Goal: Task Accomplishment & Management: Use online tool/utility

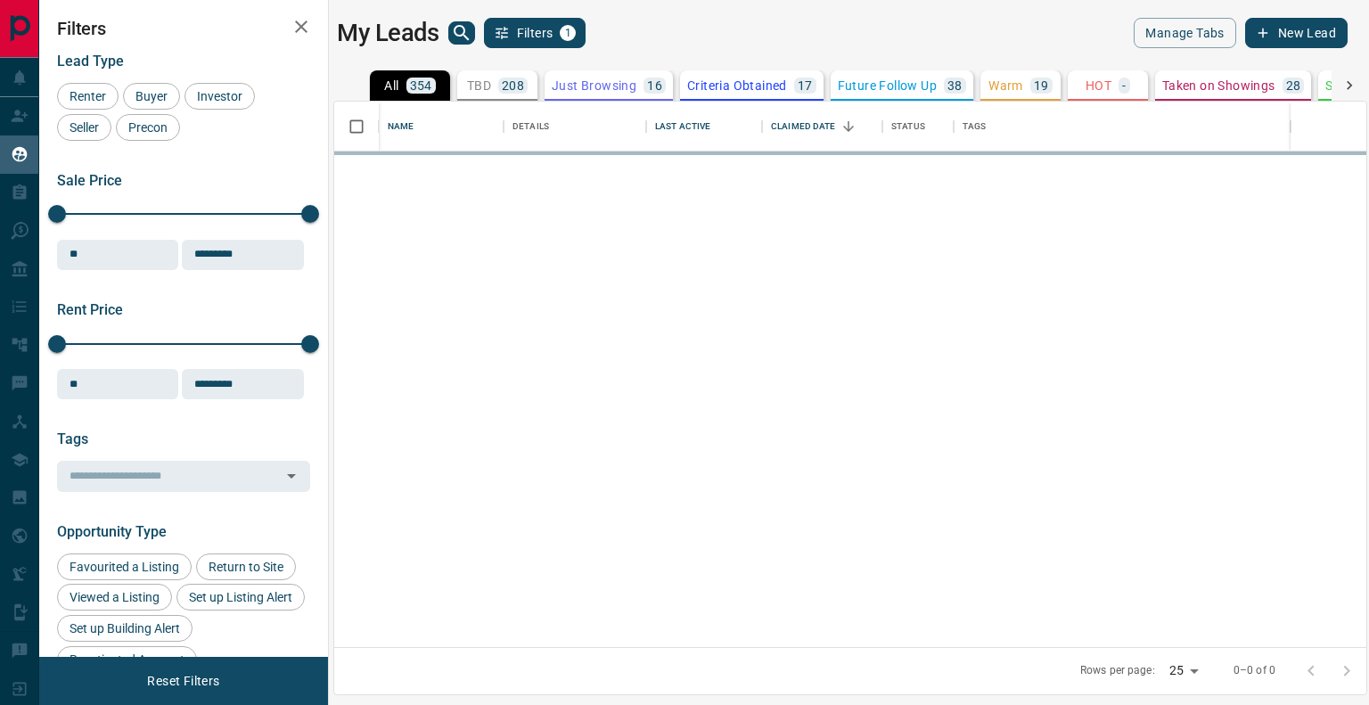
scroll to position [532, 1019]
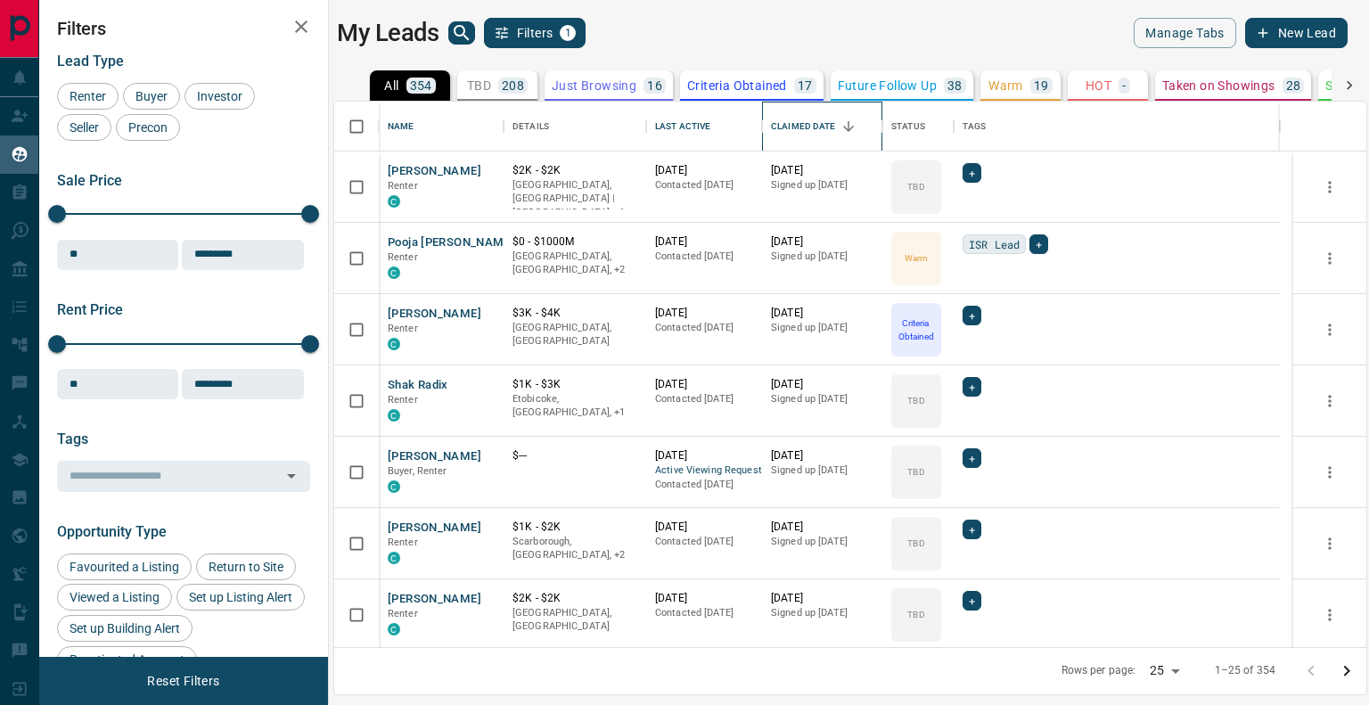
click at [792, 129] on div "Claimed Date" at bounding box center [803, 127] width 65 height 50
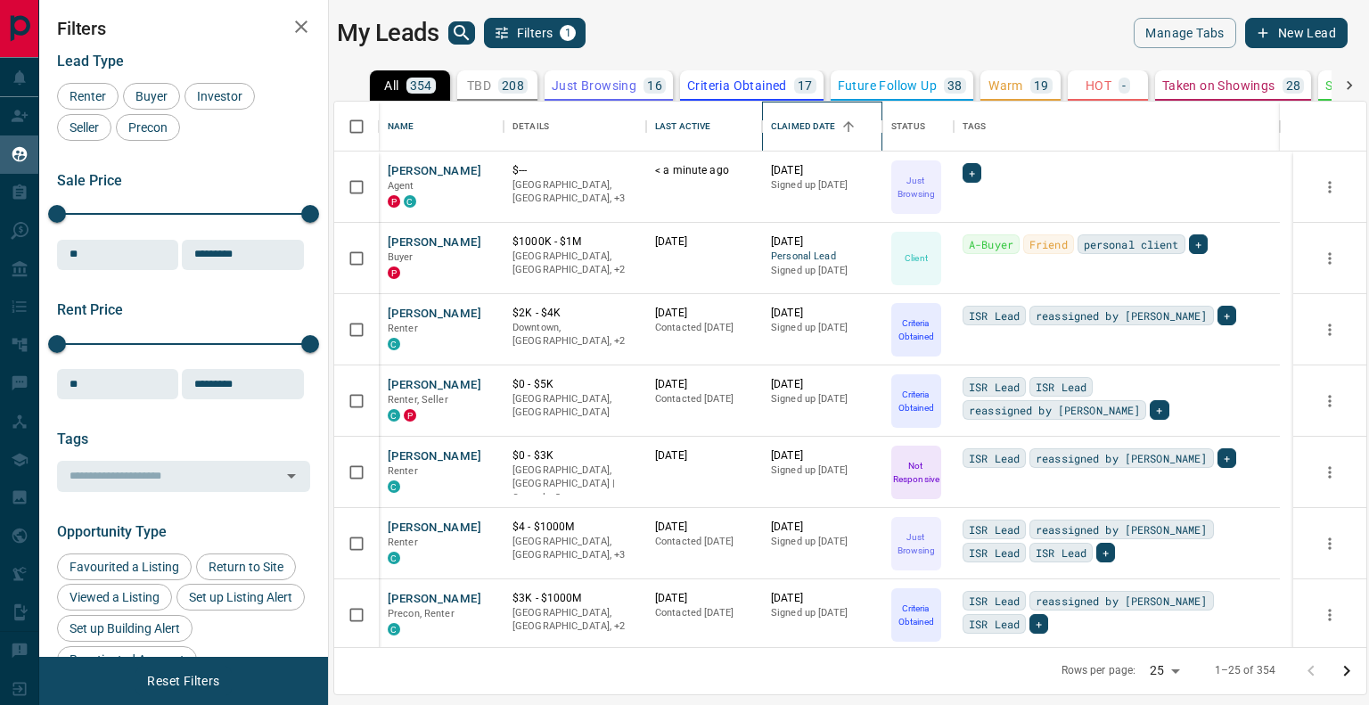
click at [792, 129] on div "Claimed Date" at bounding box center [803, 127] width 65 height 50
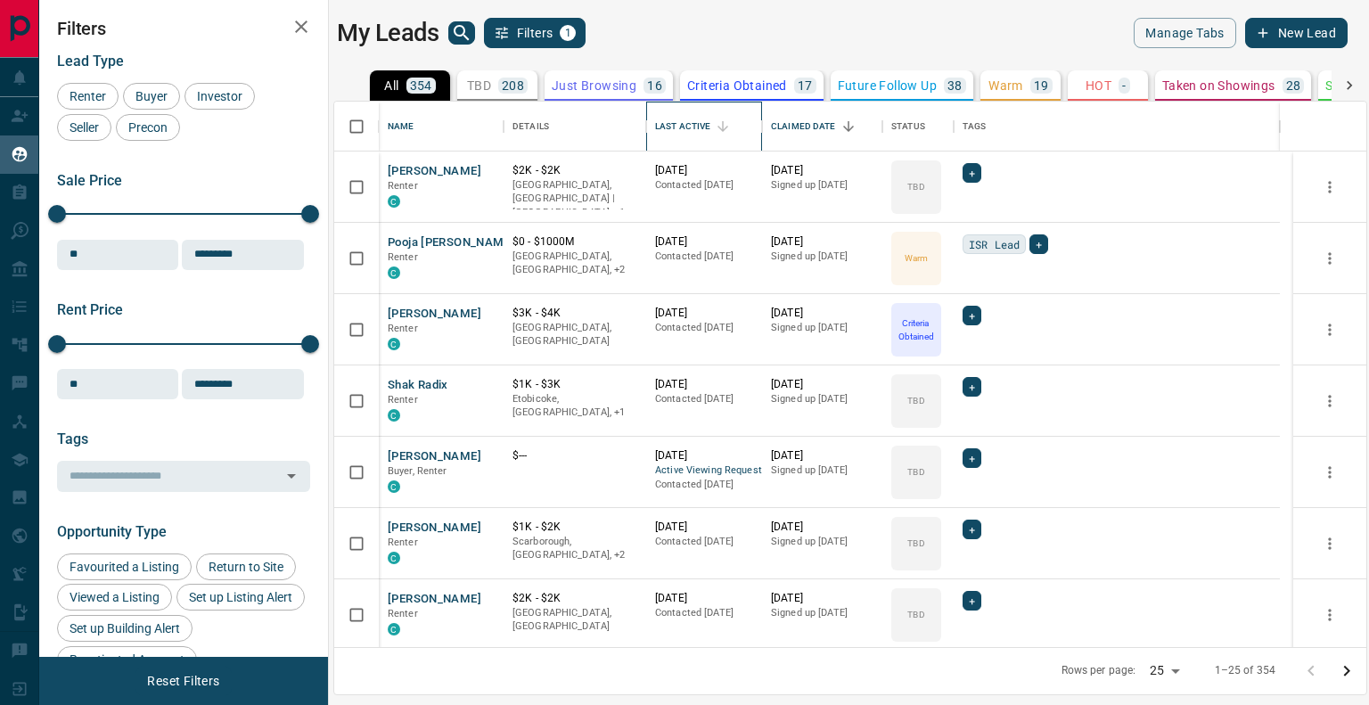
click at [674, 114] on div "Last Active" at bounding box center [682, 127] width 55 height 50
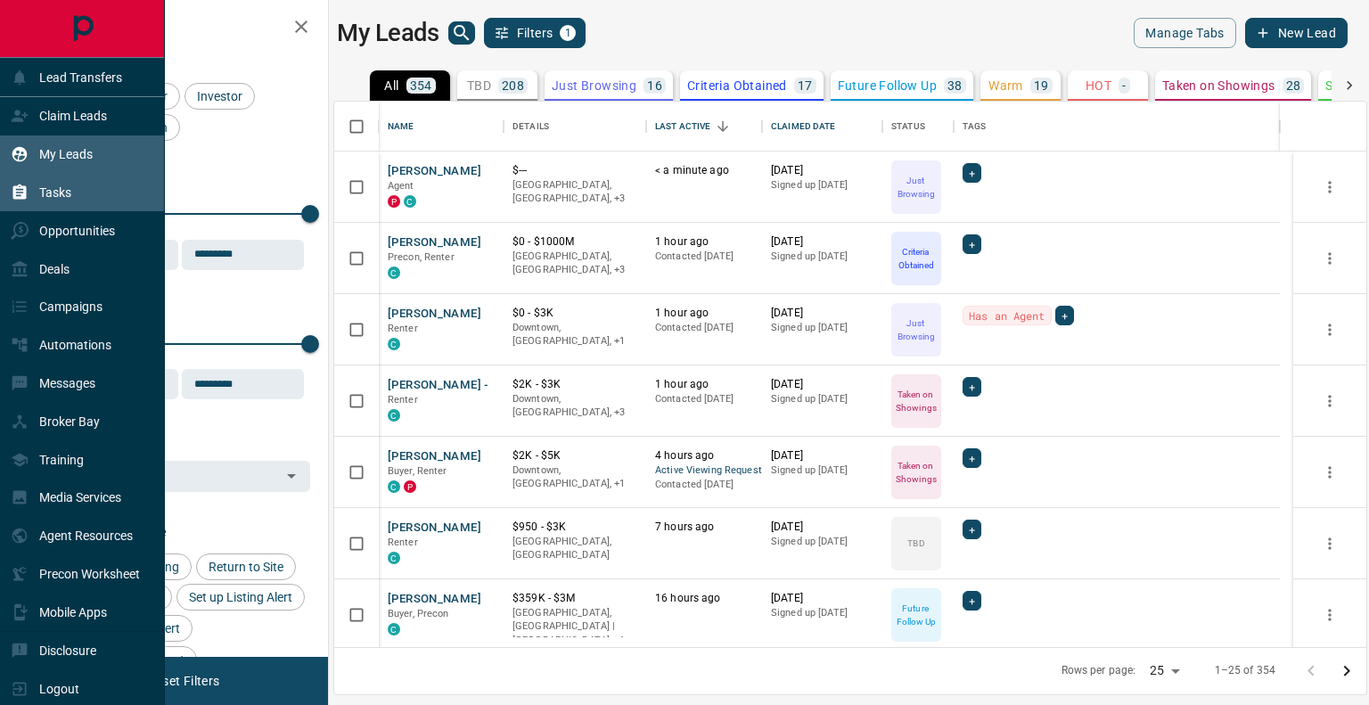
click at [57, 192] on p "Tasks" at bounding box center [55, 192] width 32 height 14
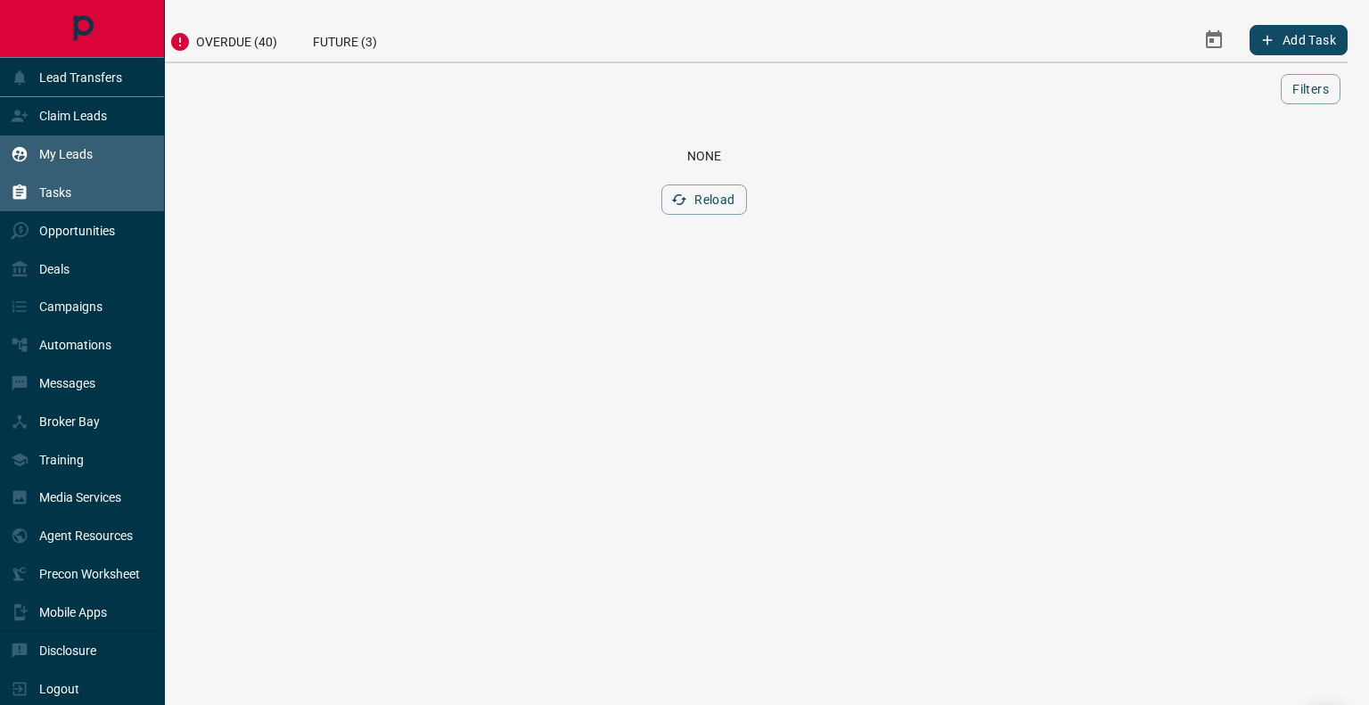
click at [75, 160] on p "My Leads" at bounding box center [65, 154] width 53 height 14
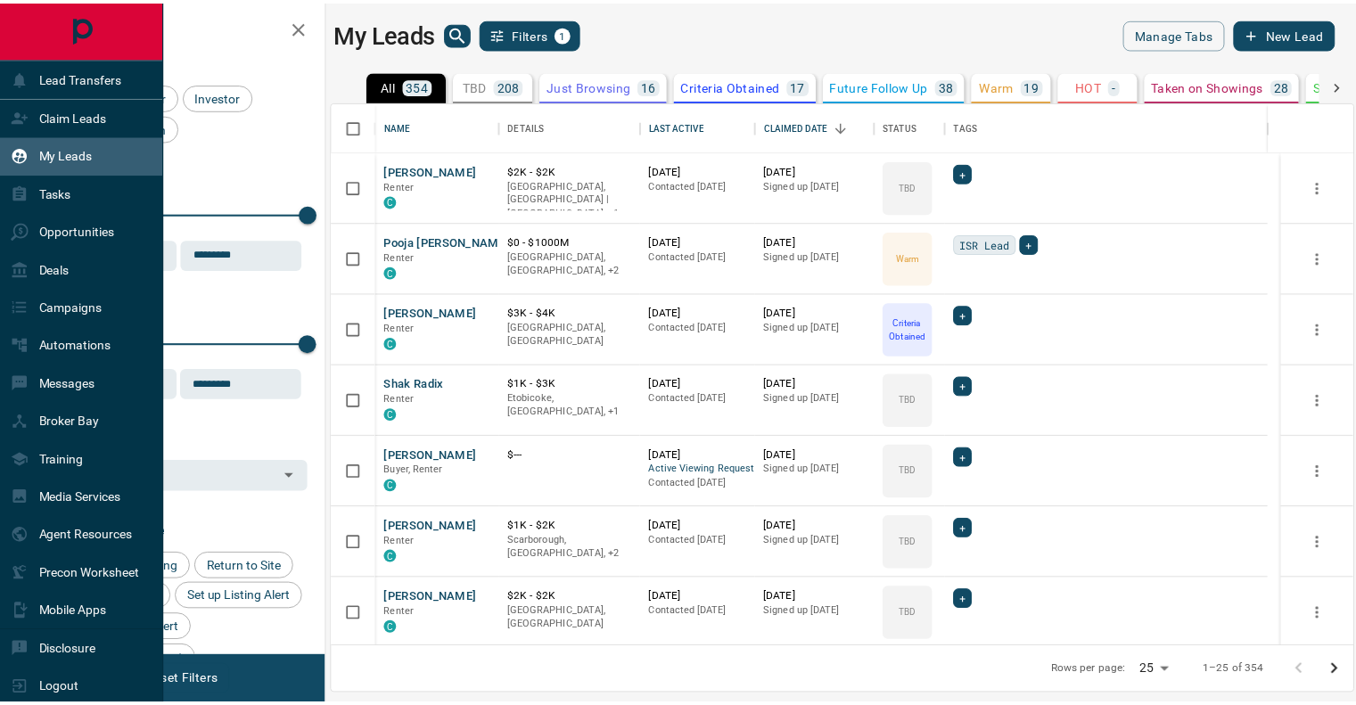
scroll to position [532, 1019]
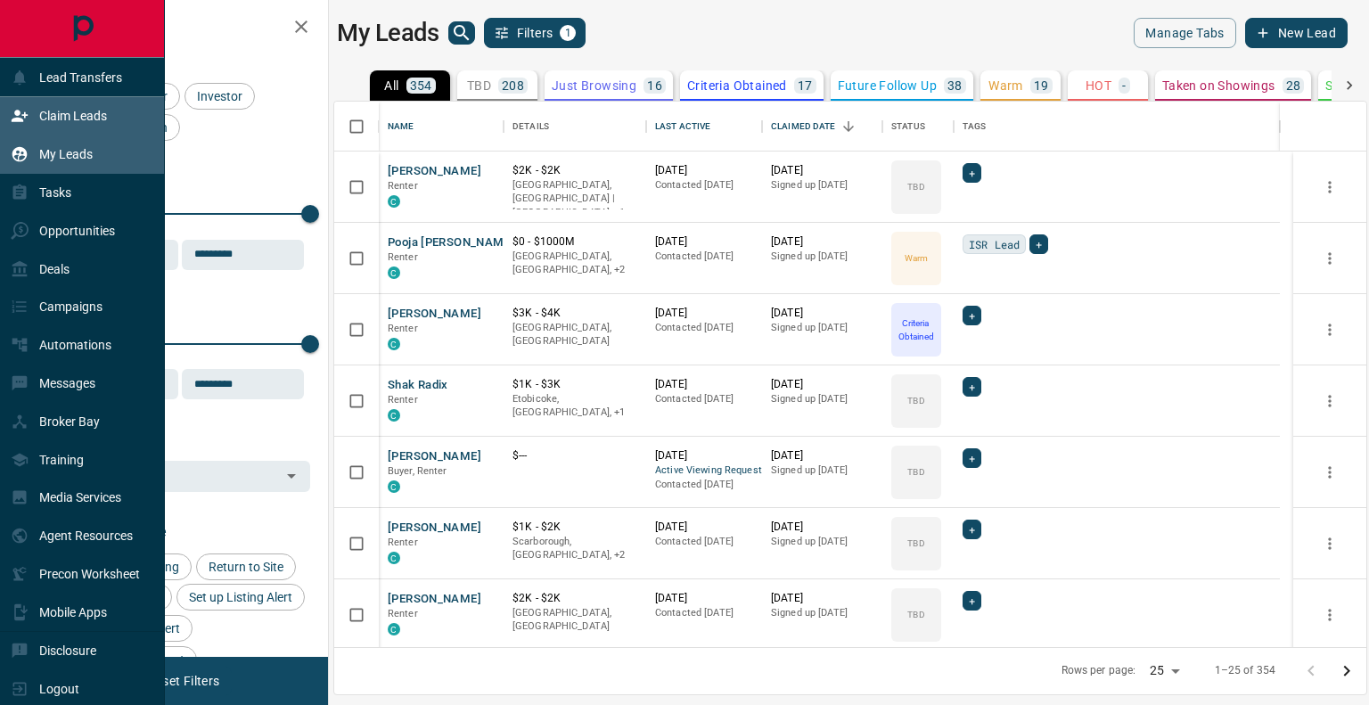
click at [36, 111] on div "Claim Leads" at bounding box center [59, 116] width 96 height 29
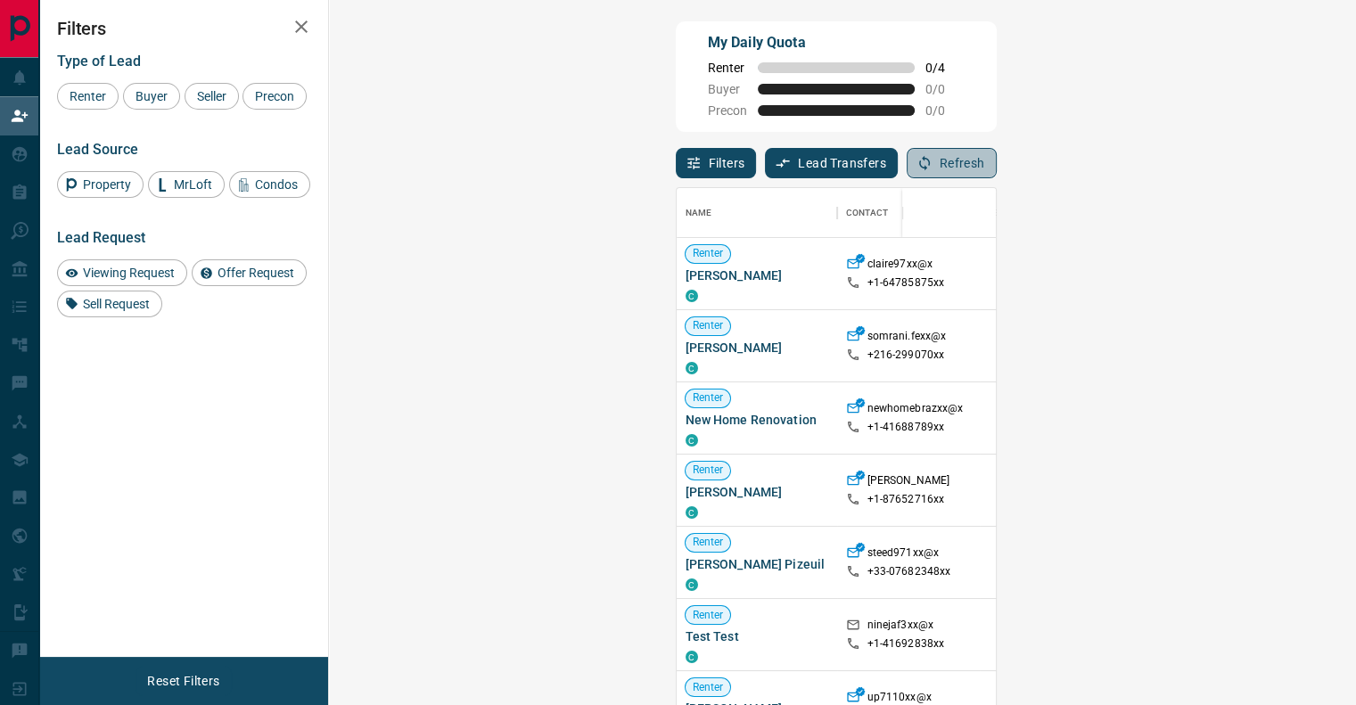
click at [997, 157] on button "Refresh" at bounding box center [952, 163] width 90 height 30
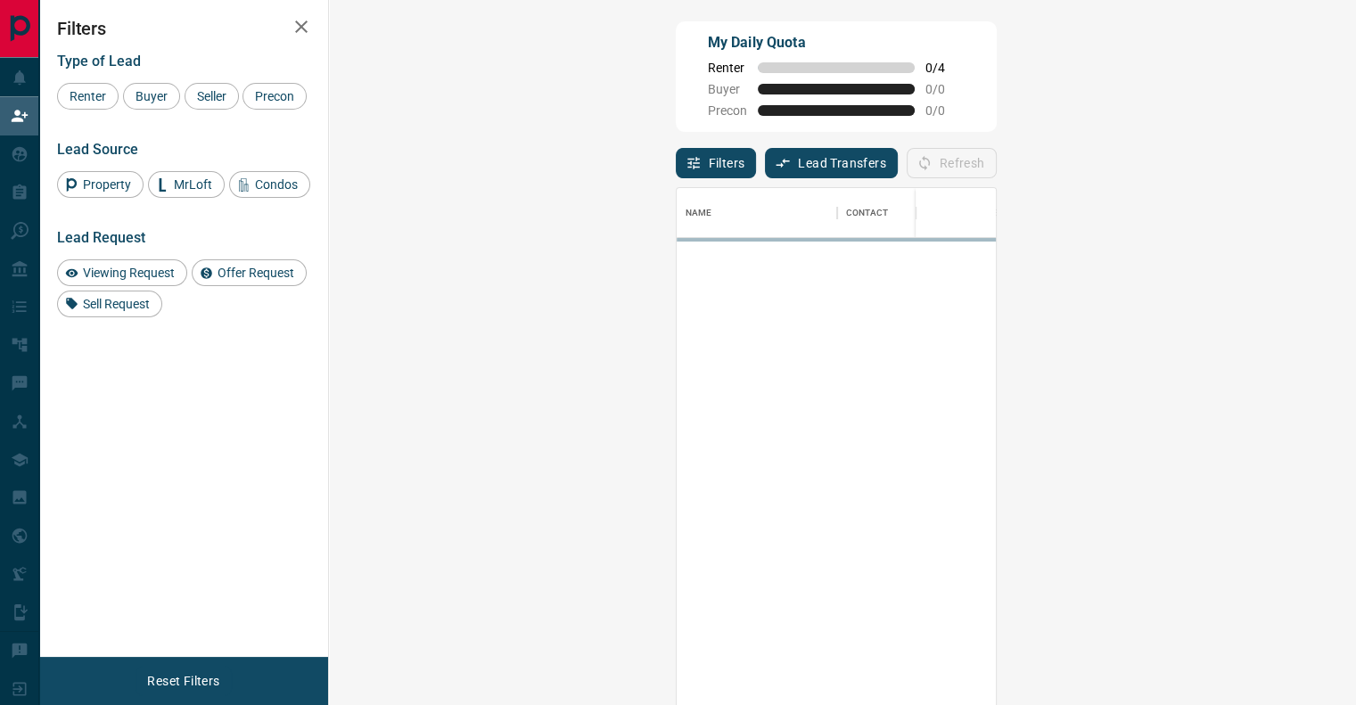
scroll to position [522, 974]
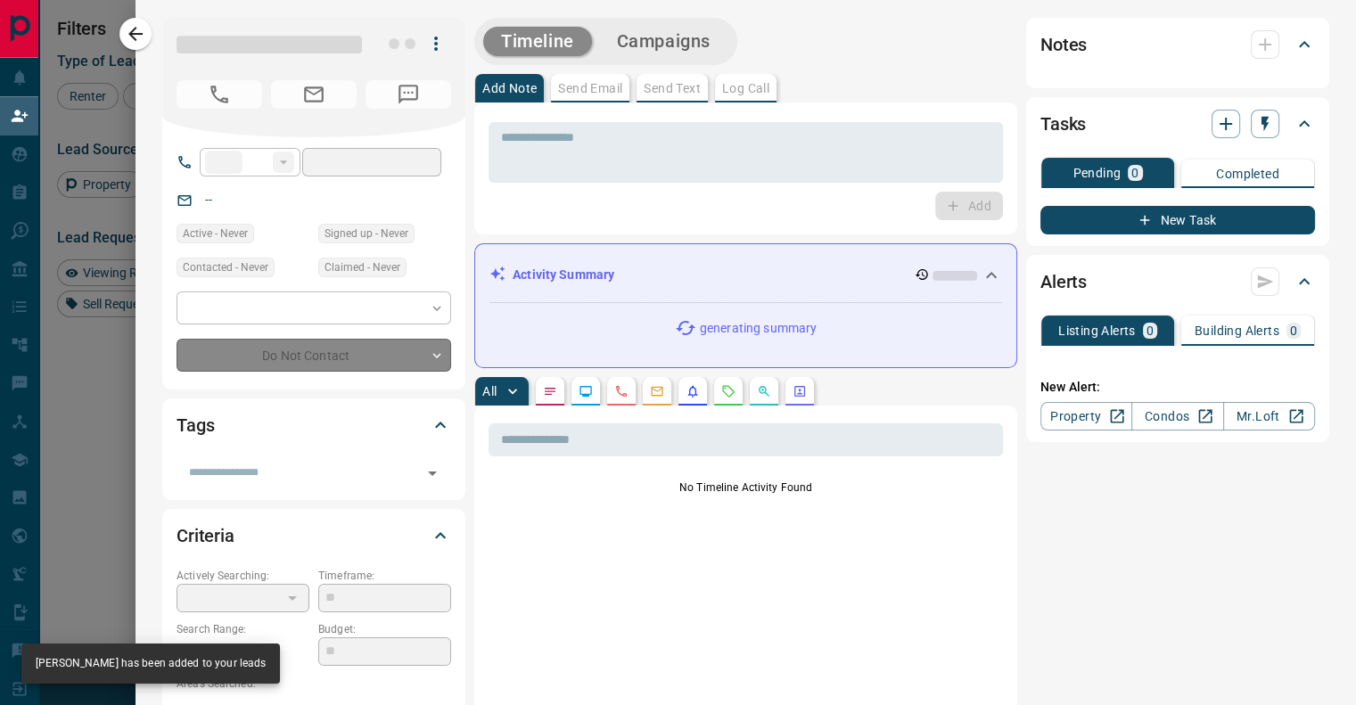
type input "**"
type input "**********"
type input "**"
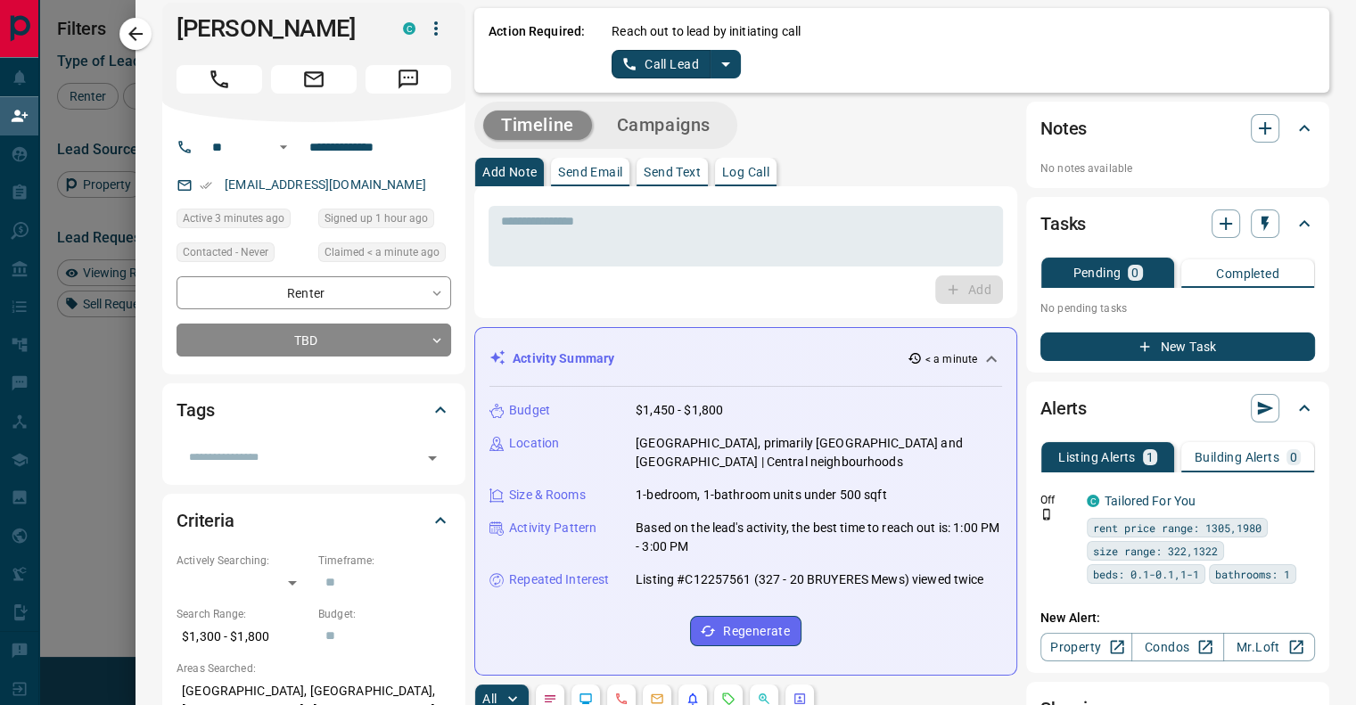
scroll to position [0, 0]
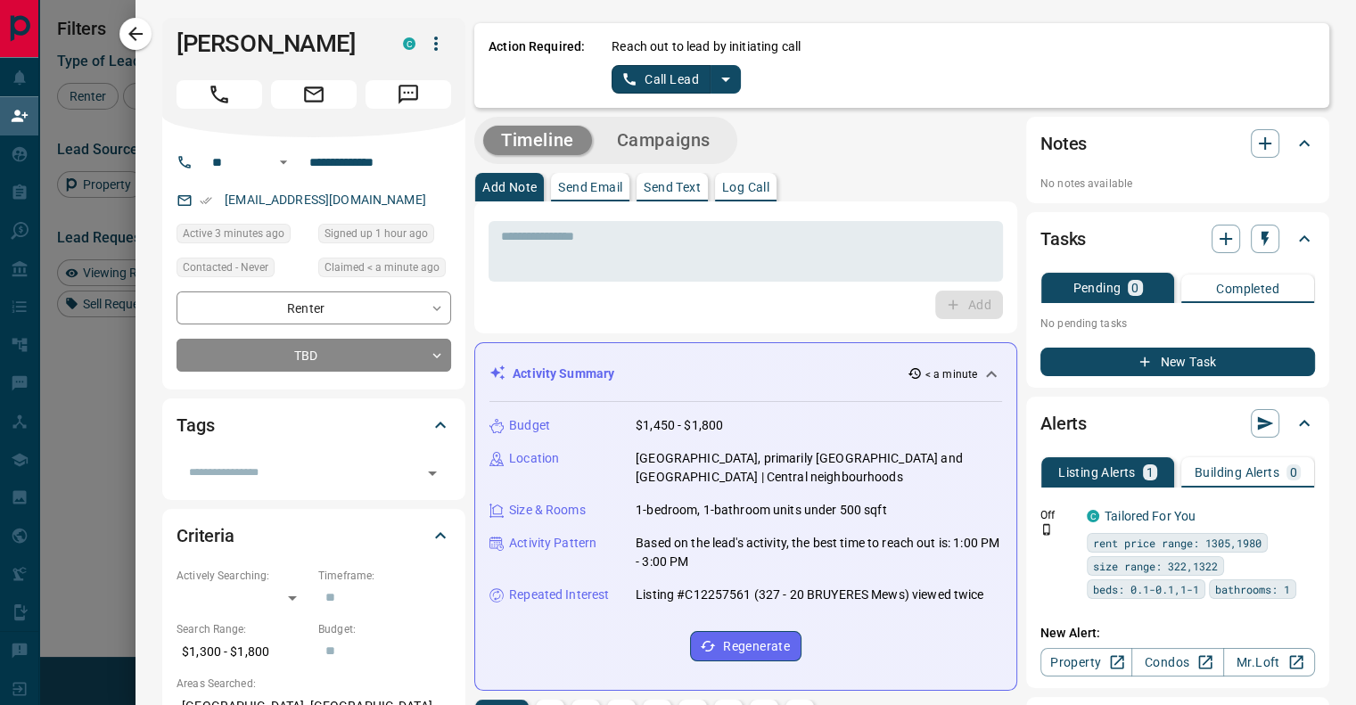
click at [715, 81] on icon "split button" at bounding box center [725, 79] width 21 height 21
click at [676, 140] on li "Log Manual Call" at bounding box center [675, 140] width 109 height 27
click at [612, 80] on button "Log Manual Call" at bounding box center [671, 79] width 118 height 29
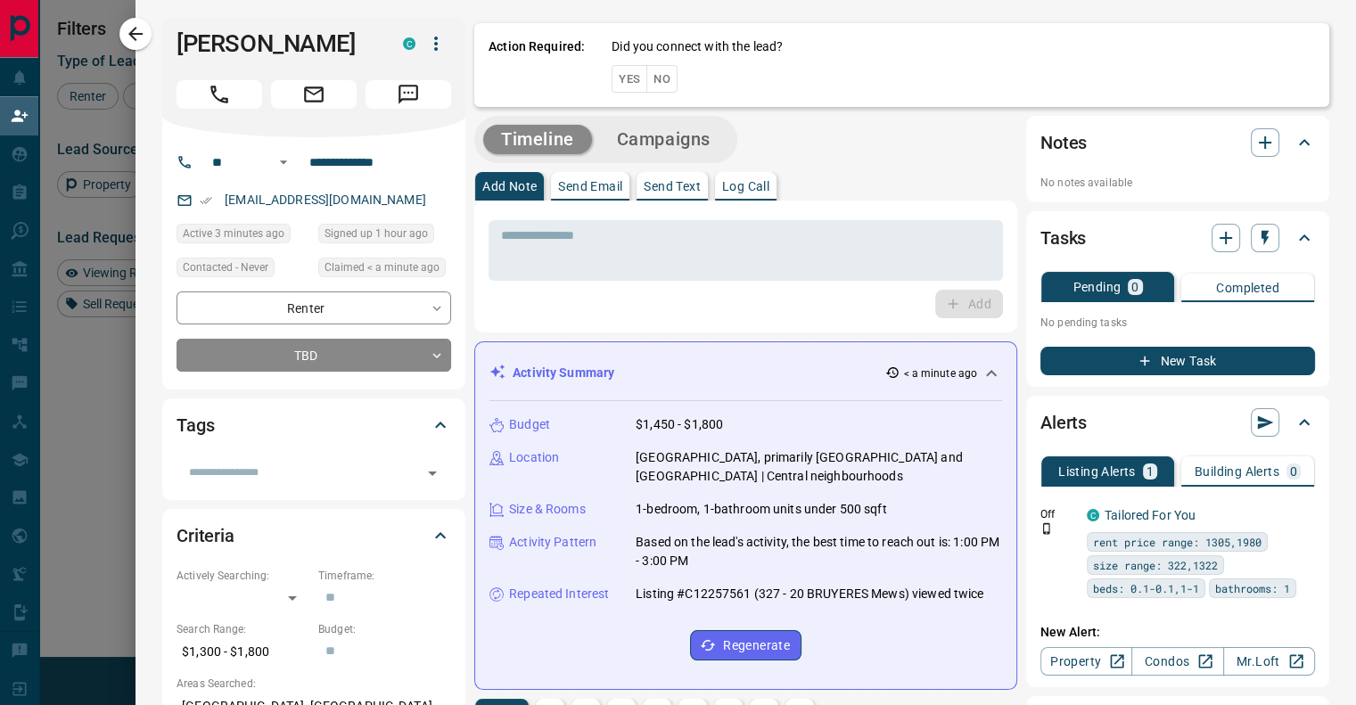
click at [656, 81] on button "No" at bounding box center [661, 79] width 31 height 28
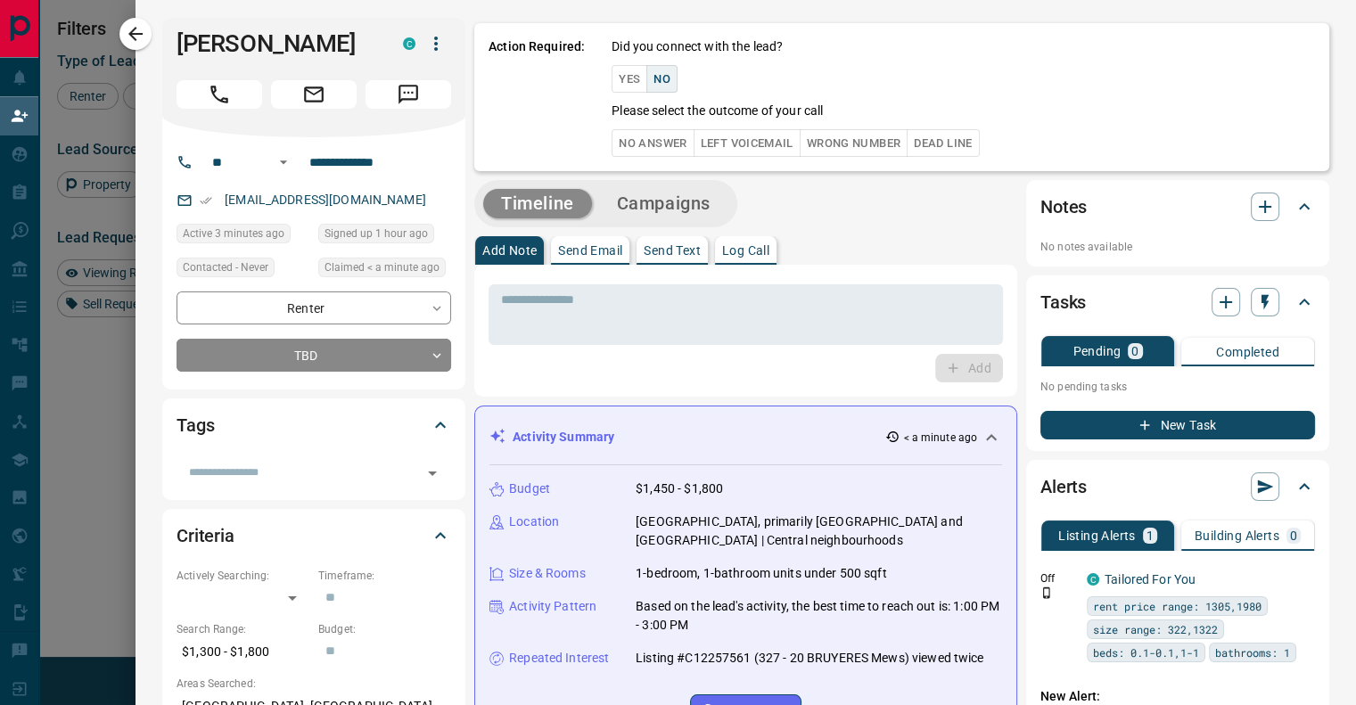
click at [628, 151] on button "No Answer" at bounding box center [653, 143] width 82 height 28
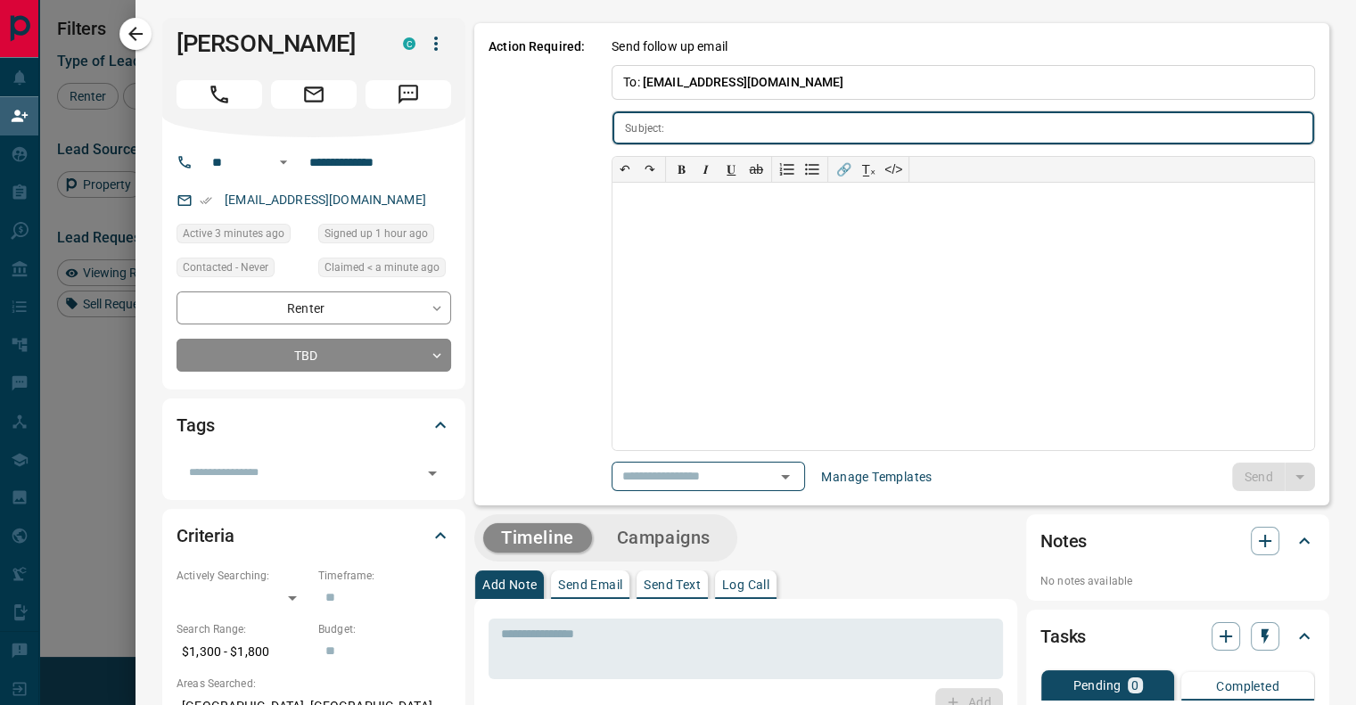
type input "**********"
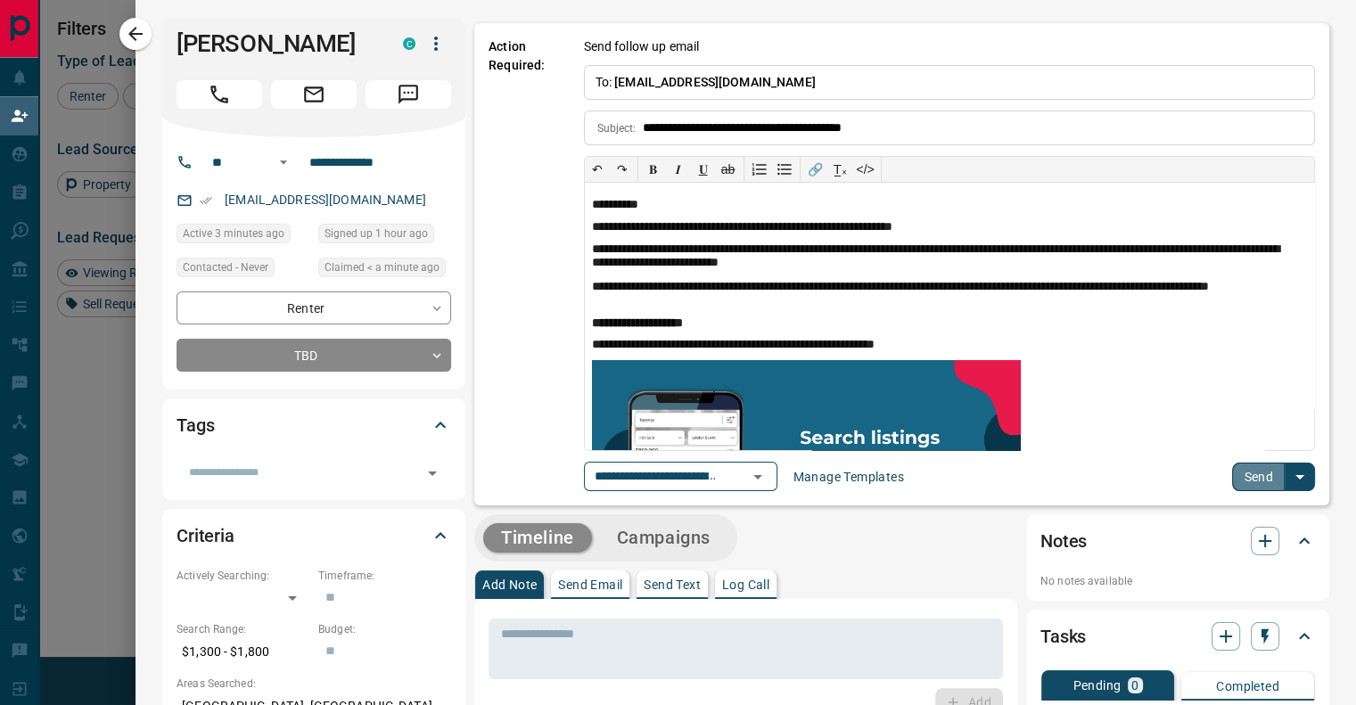
click at [1252, 481] on button "Send" at bounding box center [1258, 477] width 53 height 29
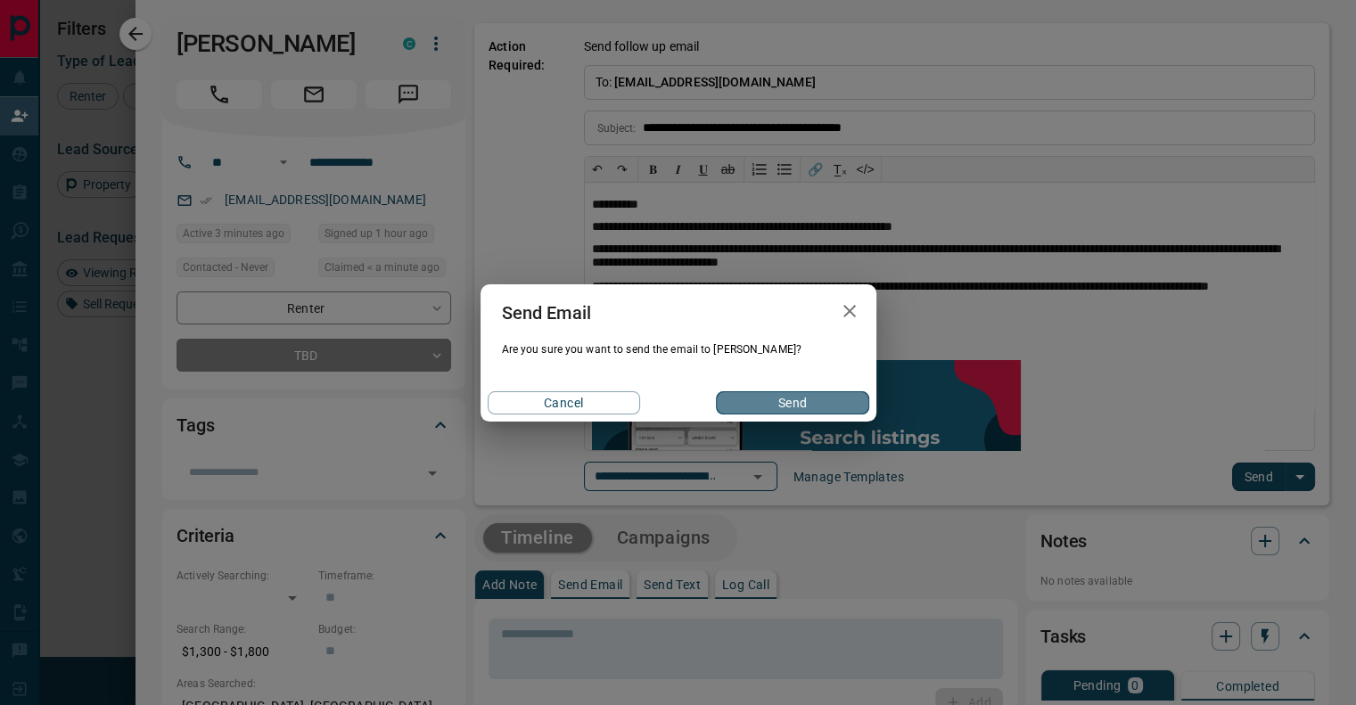
click at [809, 398] on button "Send" at bounding box center [792, 402] width 152 height 23
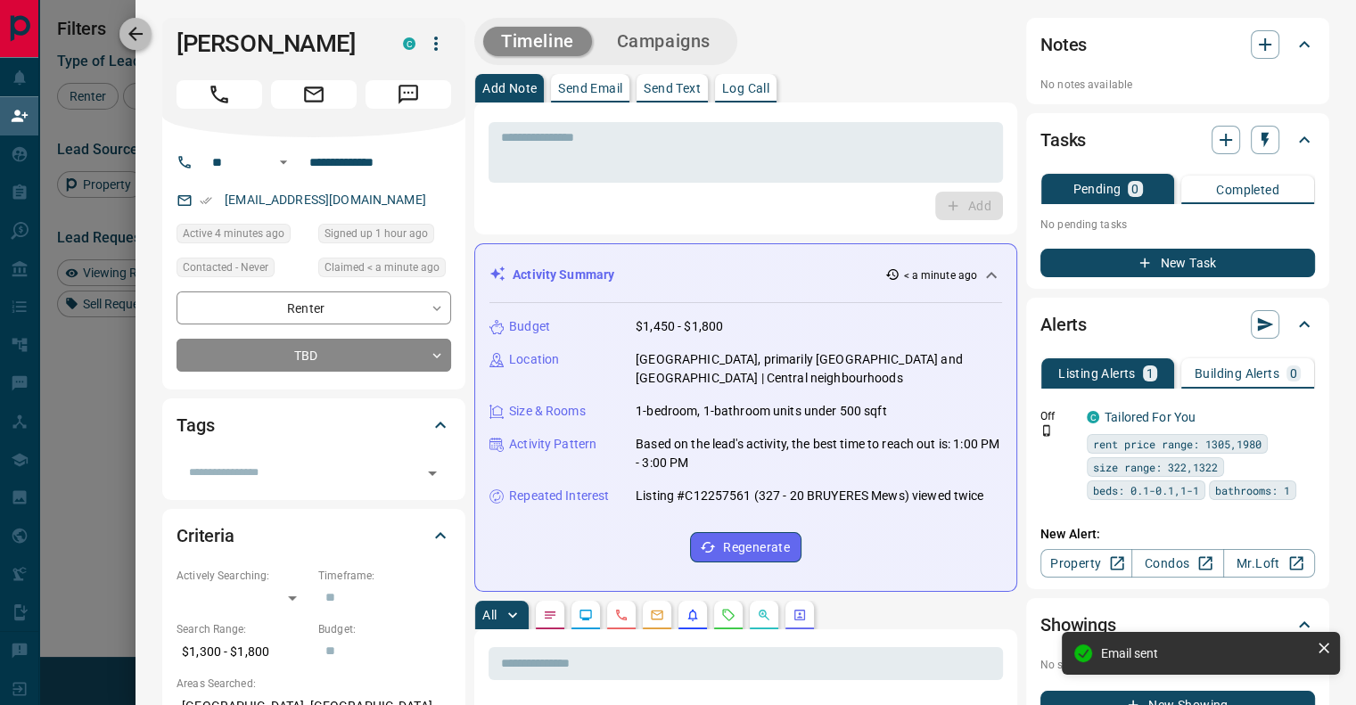
click at [129, 28] on icon "button" at bounding box center [135, 33] width 21 height 21
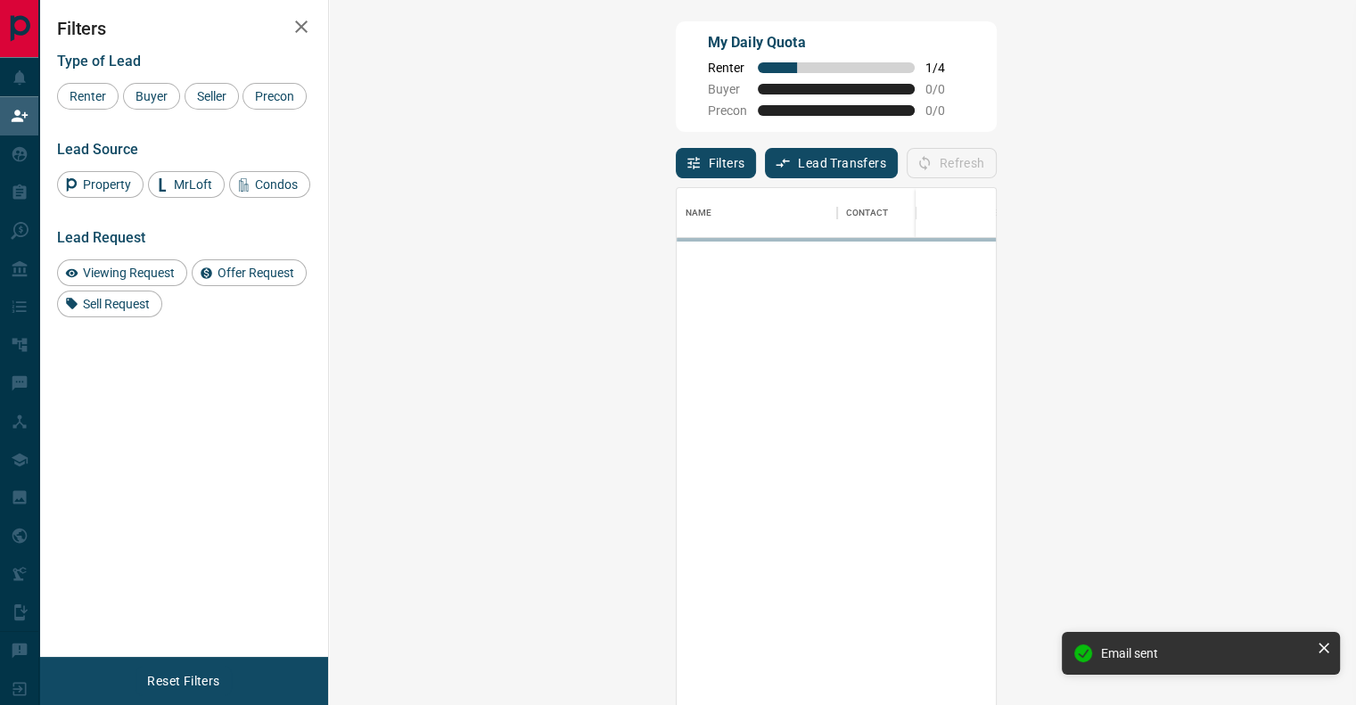
scroll to position [522, 974]
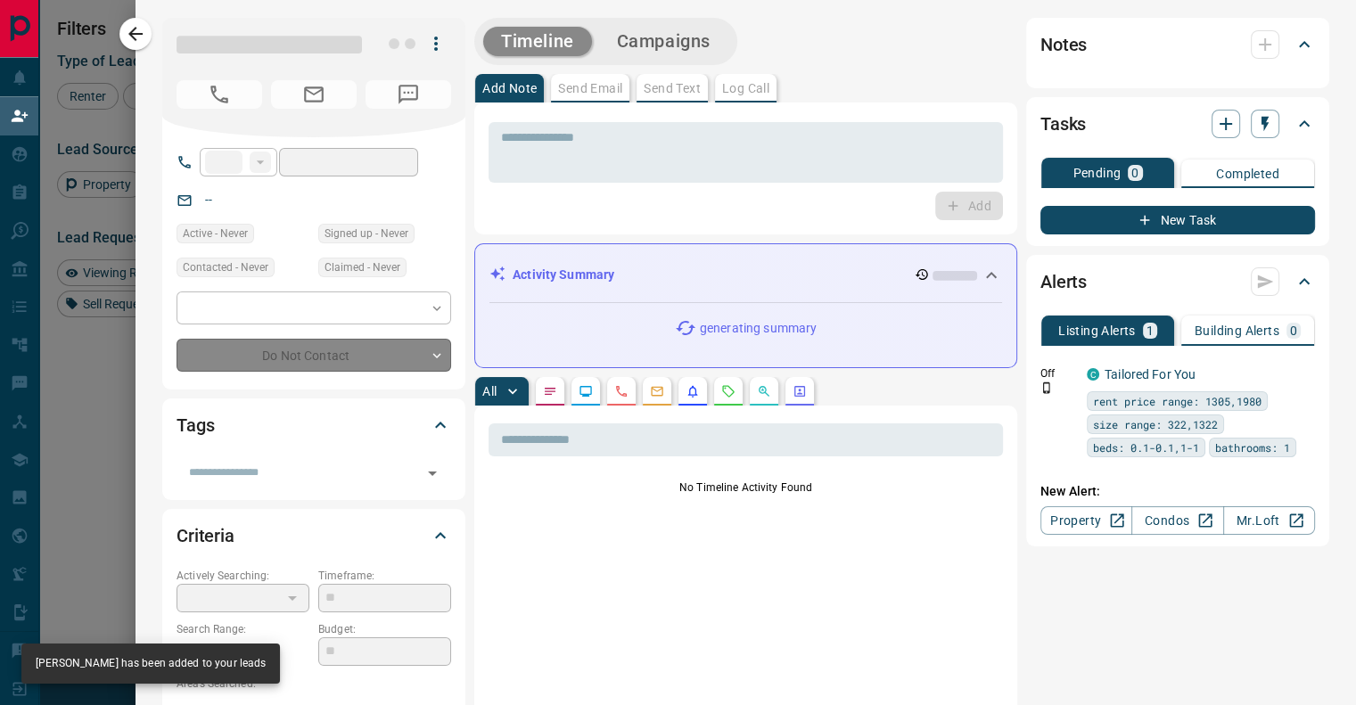
type input "****"
type input "**********"
type input "**"
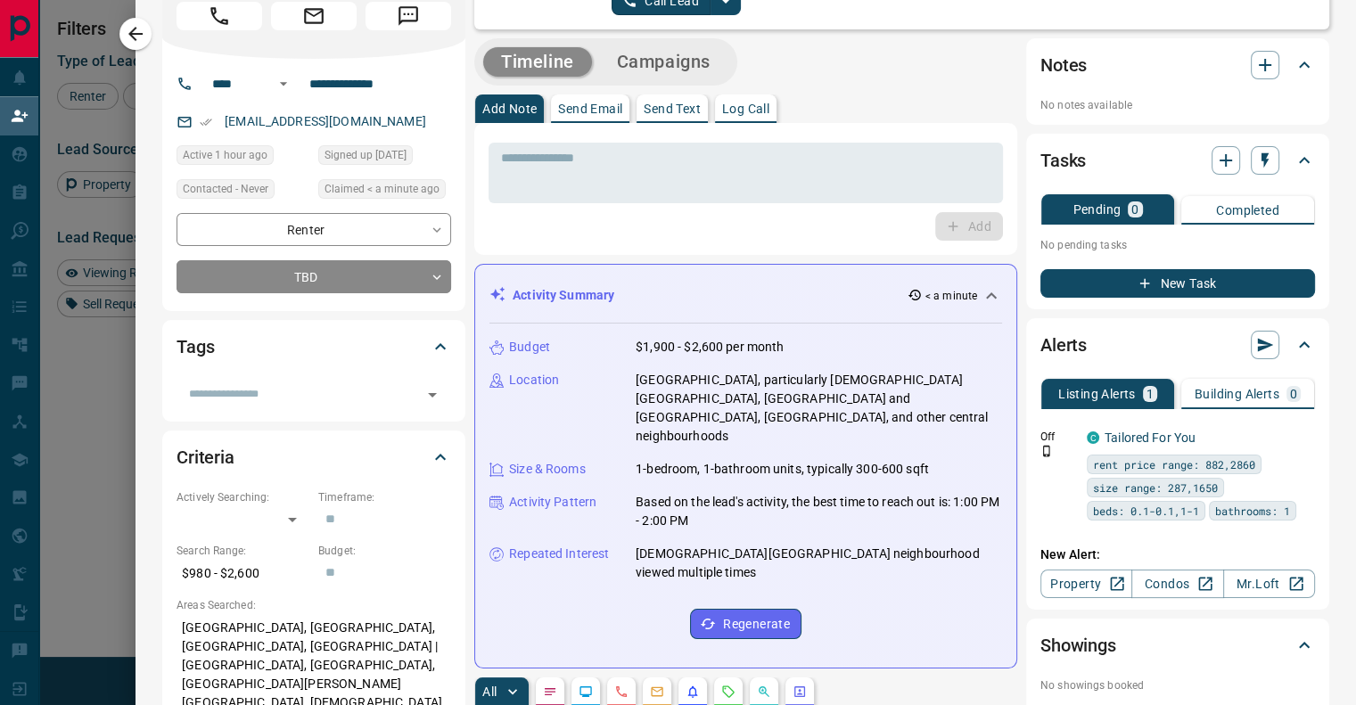
scroll to position [0, 0]
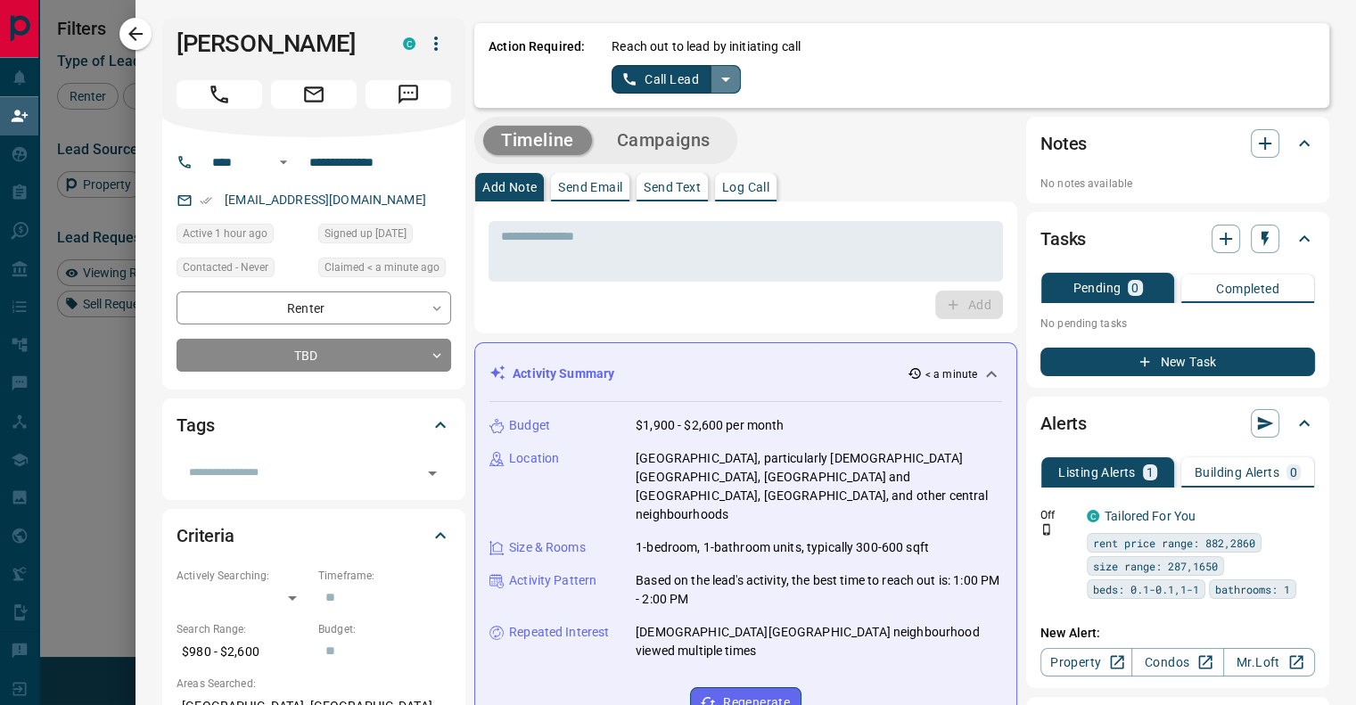
click at [716, 77] on icon "split button" at bounding box center [725, 79] width 21 height 21
click at [667, 139] on li "Log Manual Call" at bounding box center [675, 140] width 109 height 27
click at [624, 82] on button "Log Manual Call" at bounding box center [671, 79] width 118 height 29
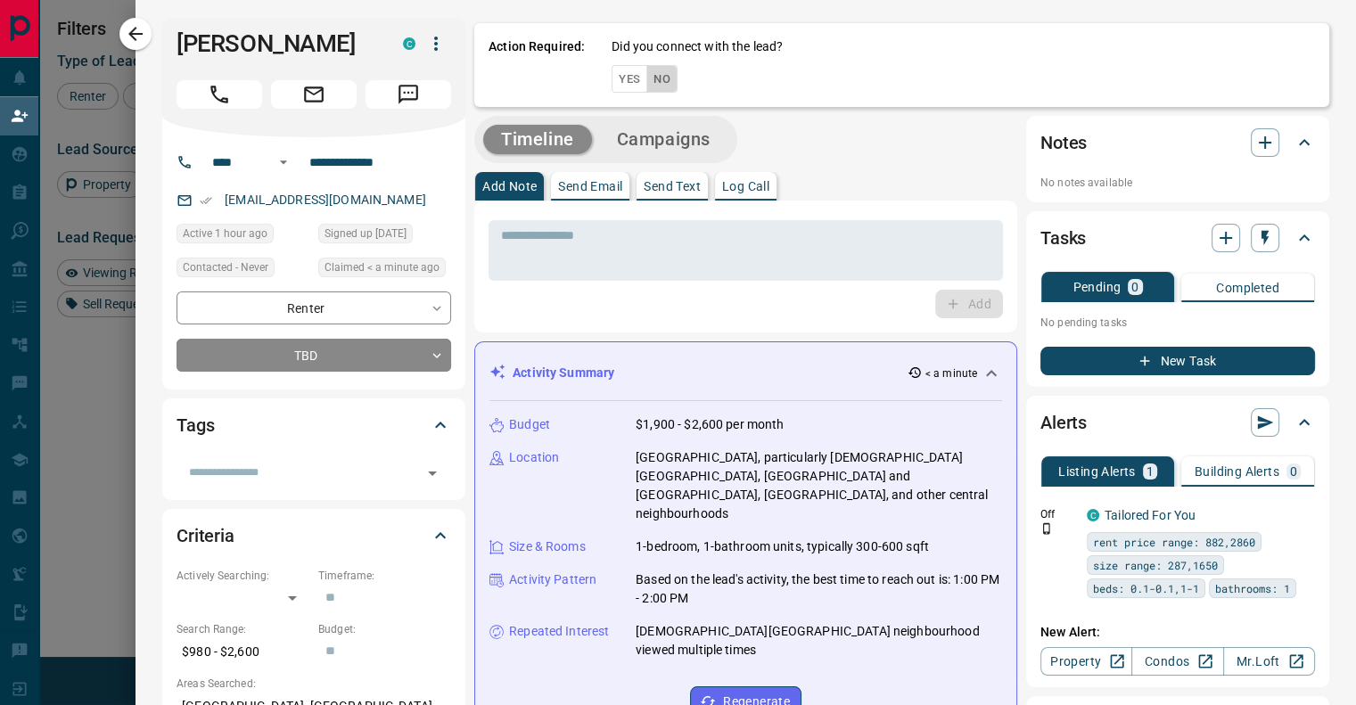
click at [649, 78] on button "No" at bounding box center [661, 79] width 31 height 28
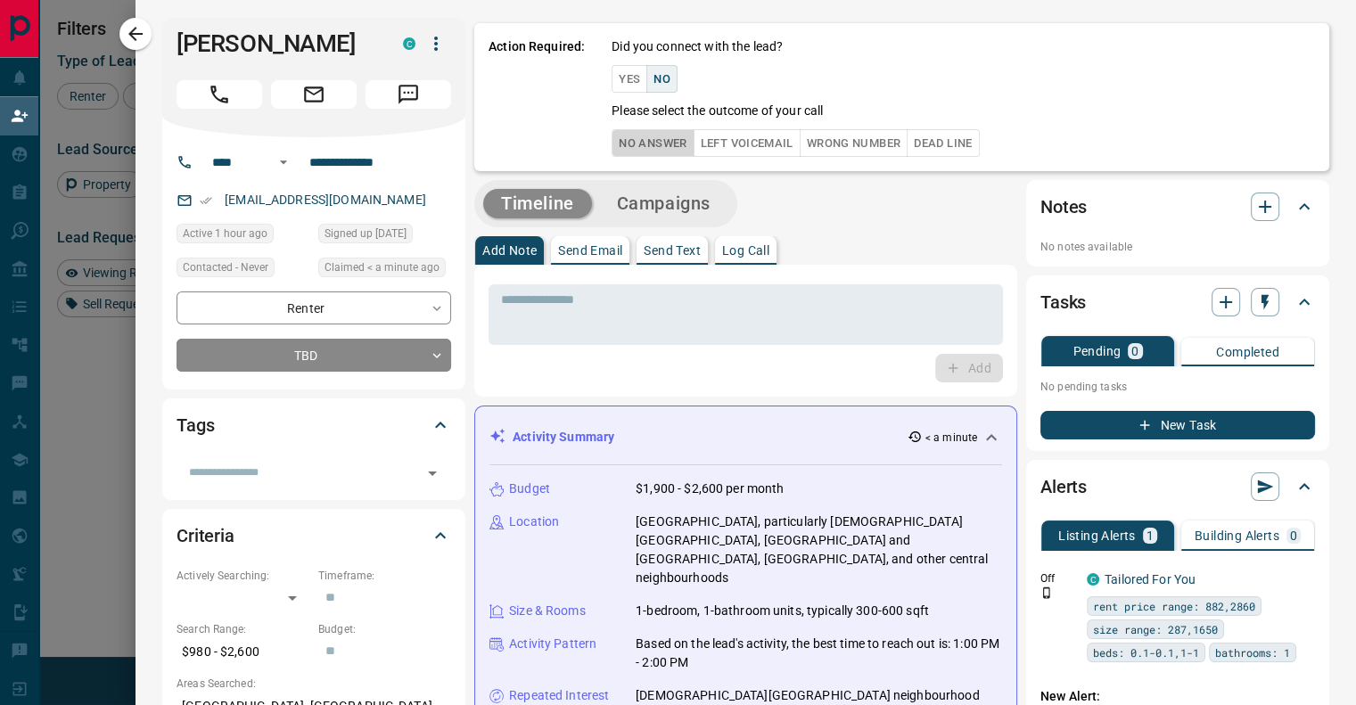
click at [642, 144] on button "No Answer" at bounding box center [653, 143] width 82 height 28
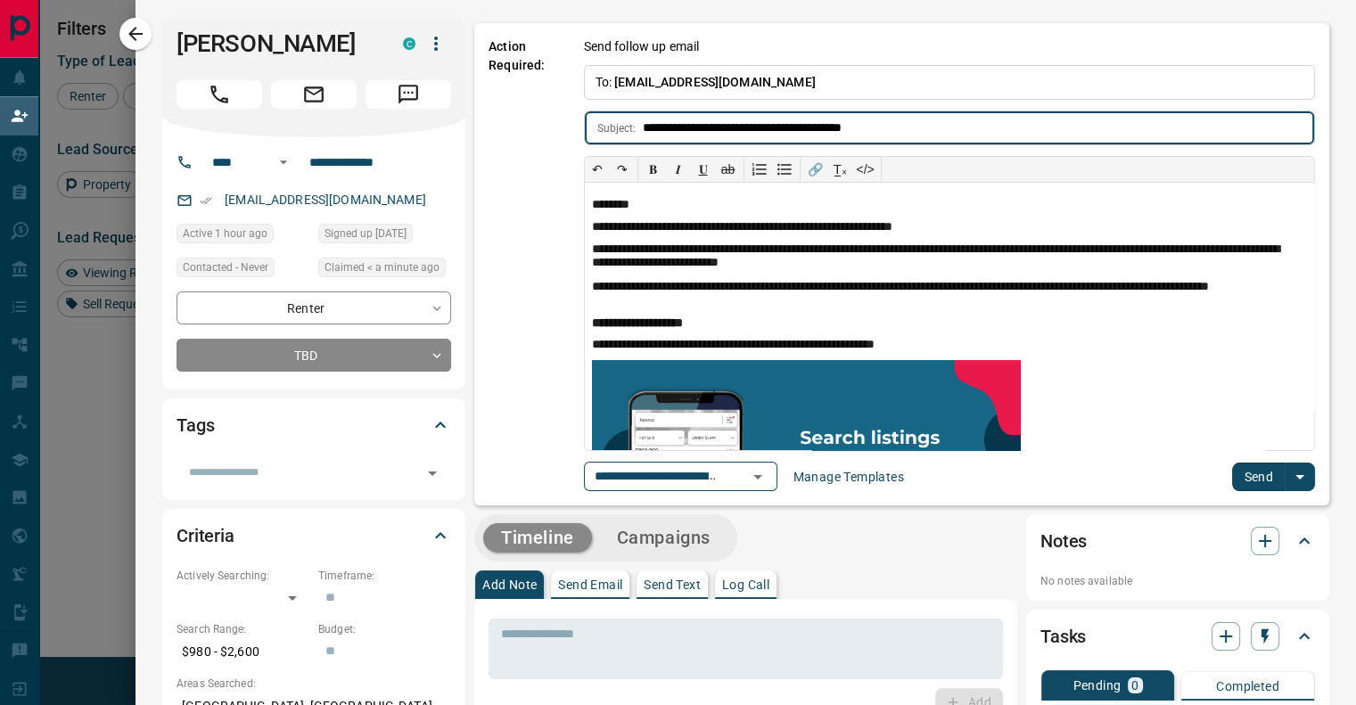
click at [1254, 471] on button "Send" at bounding box center [1258, 477] width 53 height 29
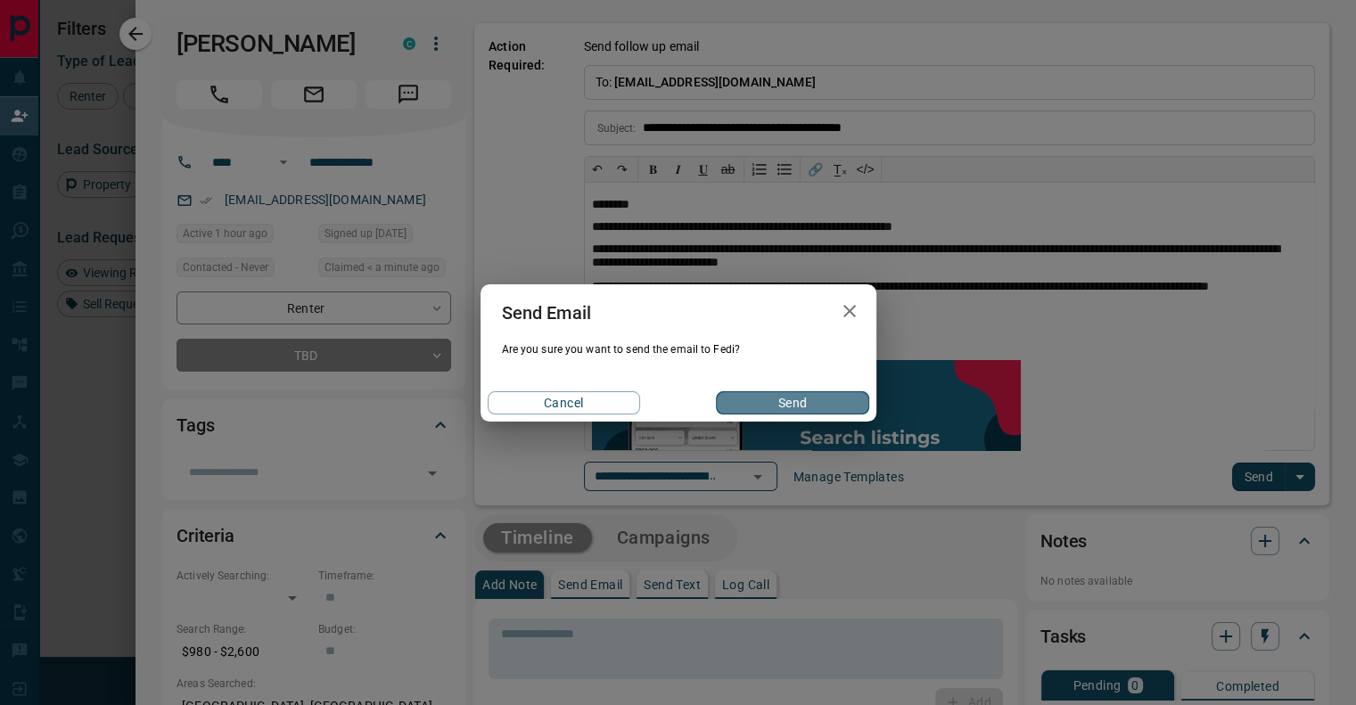
click at [780, 397] on button "Send" at bounding box center [792, 402] width 152 height 23
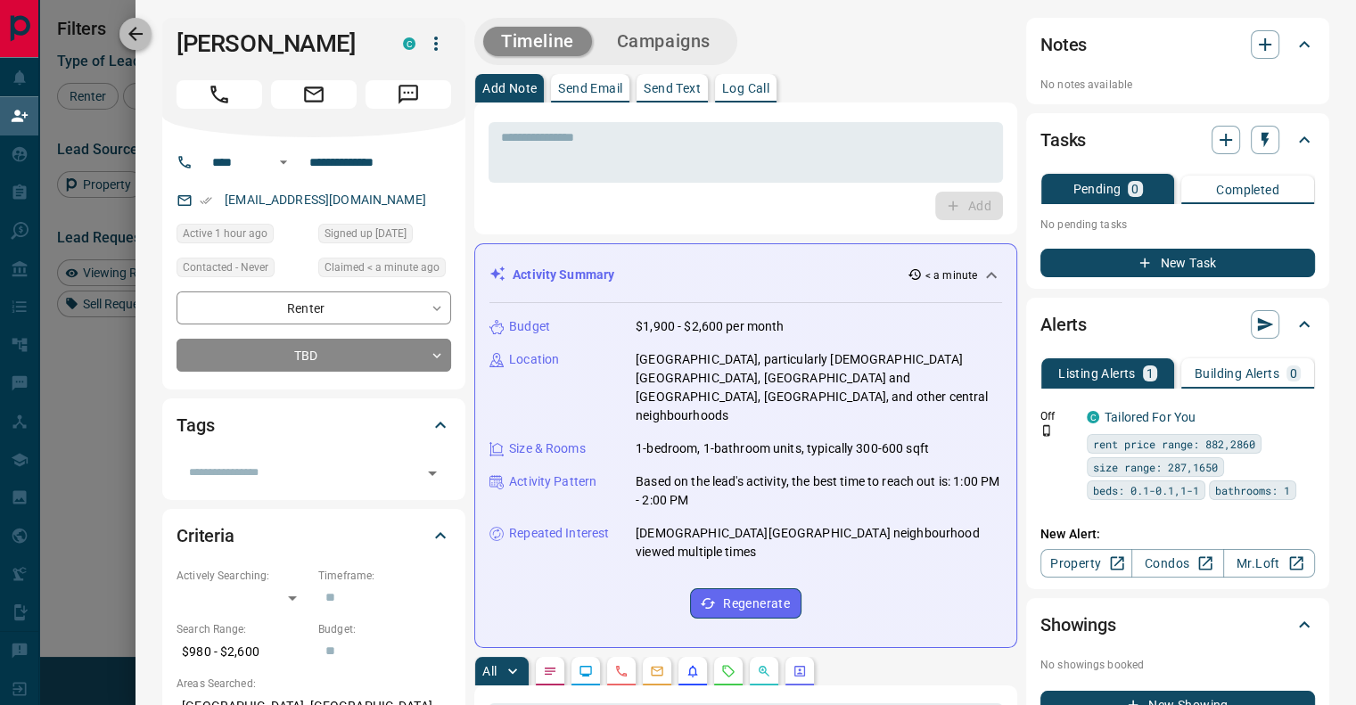
click at [137, 30] on icon "button" at bounding box center [135, 33] width 21 height 21
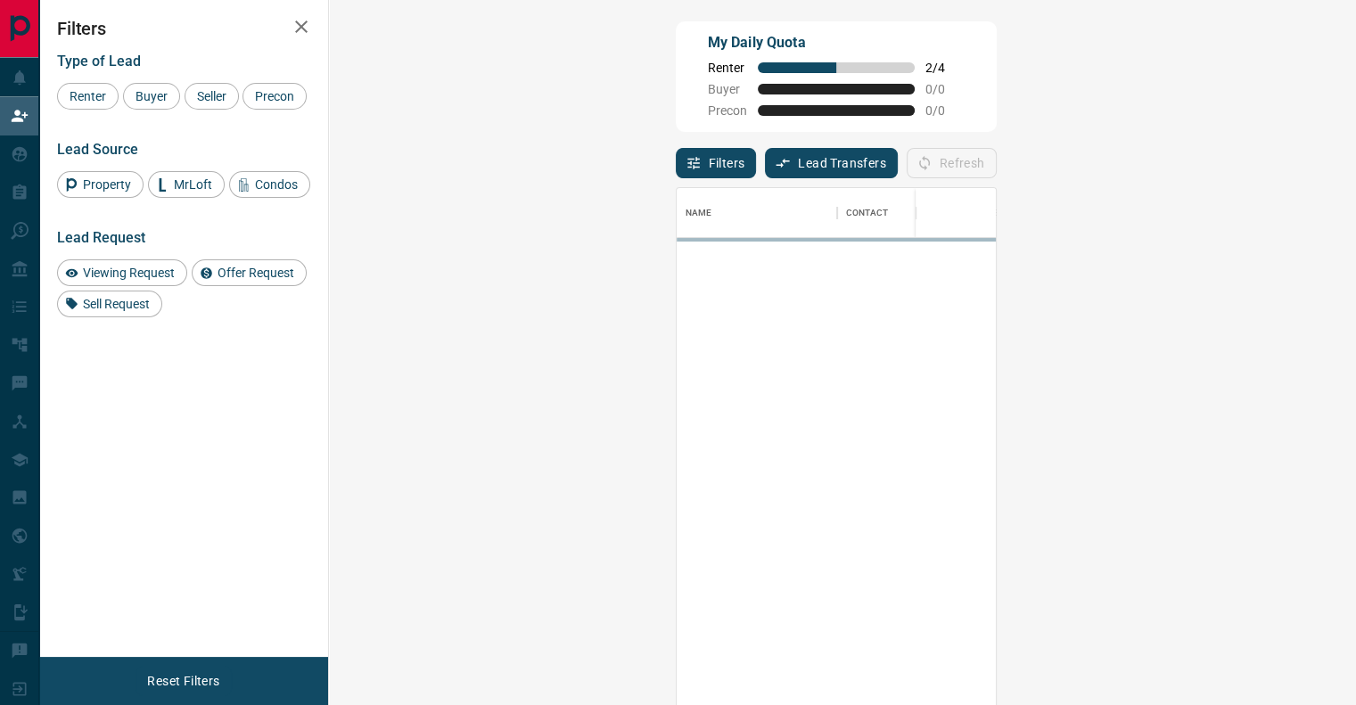
scroll to position [522, 974]
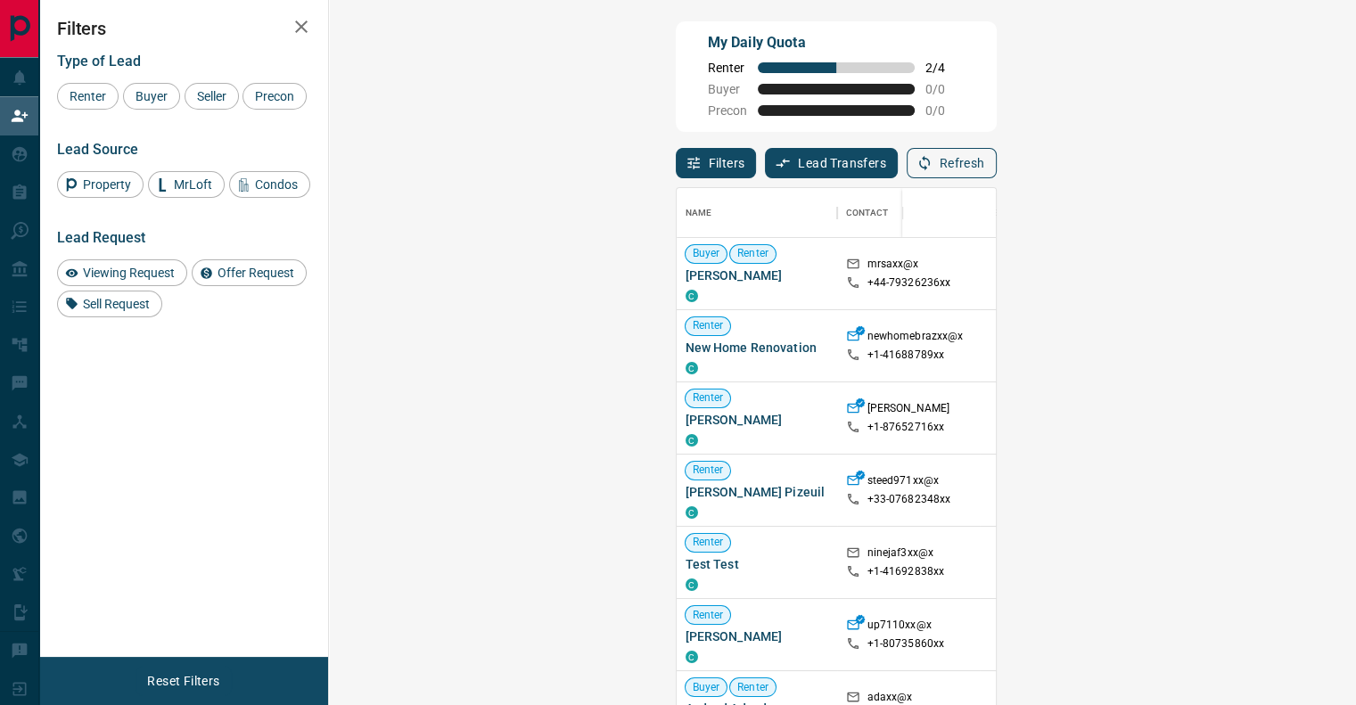
click at [997, 173] on button "Refresh" at bounding box center [952, 163] width 90 height 30
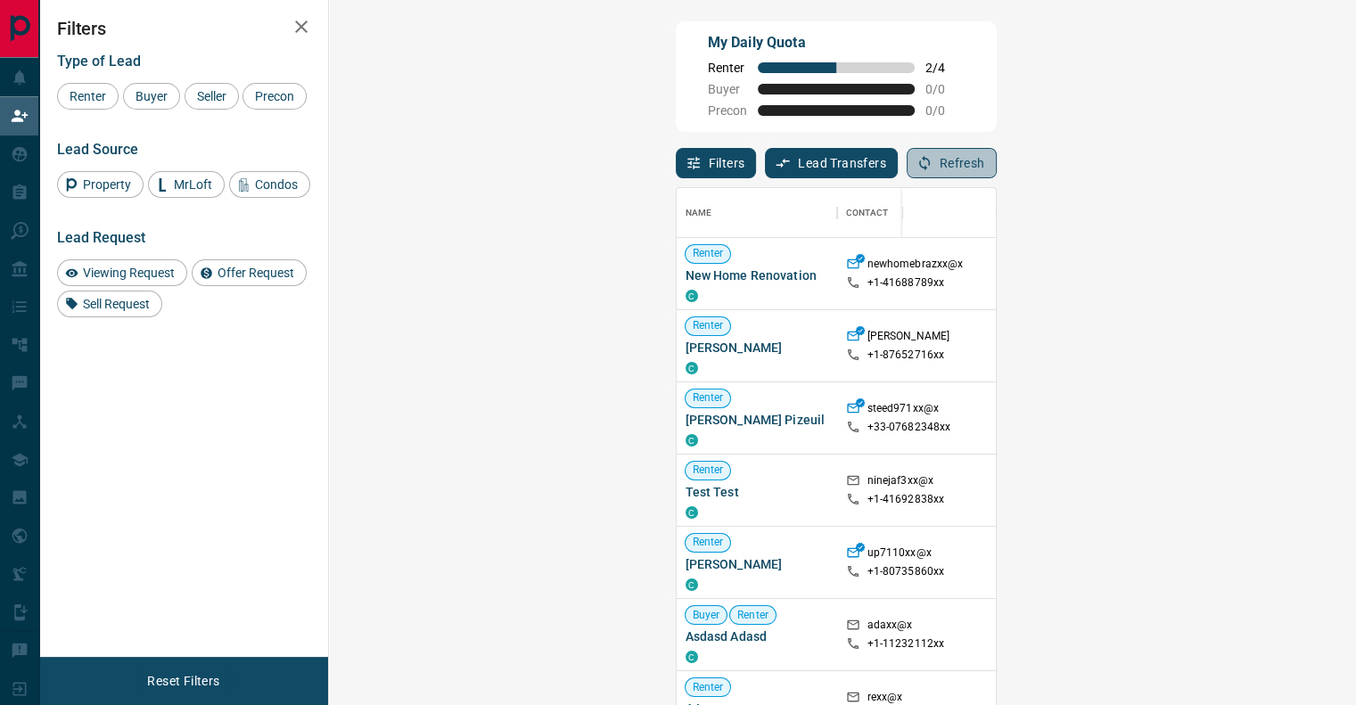
click at [997, 170] on button "Refresh" at bounding box center [952, 163] width 90 height 30
click at [997, 163] on button "Refresh" at bounding box center [952, 163] width 90 height 30
click at [997, 169] on button "Refresh" at bounding box center [952, 163] width 90 height 30
click at [754, 62] on div "My Daily Quota Renter 2 / 4 Buyer 0 / 0 Precon 0 / 0" at bounding box center [836, 76] width 321 height 111
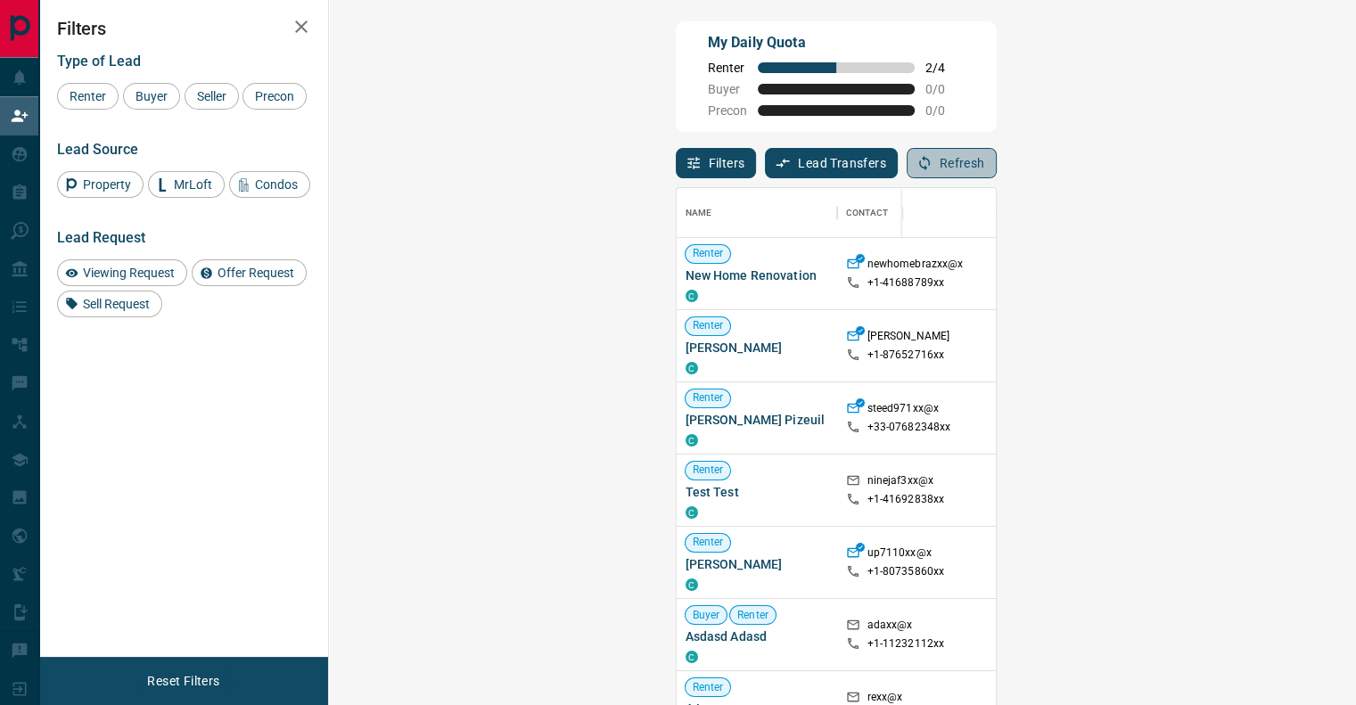
click at [997, 156] on button "Refresh" at bounding box center [952, 163] width 90 height 30
drag, startPoint x: 820, startPoint y: 188, endPoint x: 819, endPoint y: 176, distance: 12.5
click at [817, 182] on div "Name Contact Search Search Range Location Requests AI Status Recent Opportuniti…" at bounding box center [836, 451] width 321 height 546
click at [834, 84] on div "My Daily Quota Renter 2 / 4 Buyer 0 / 0 Precon 0 / 0" at bounding box center [836, 76] width 321 height 111
click at [876, 78] on div "My Daily Quota Renter 2 / 4 Buyer 0 / 0 Precon 0 / 0" at bounding box center [836, 76] width 321 height 111
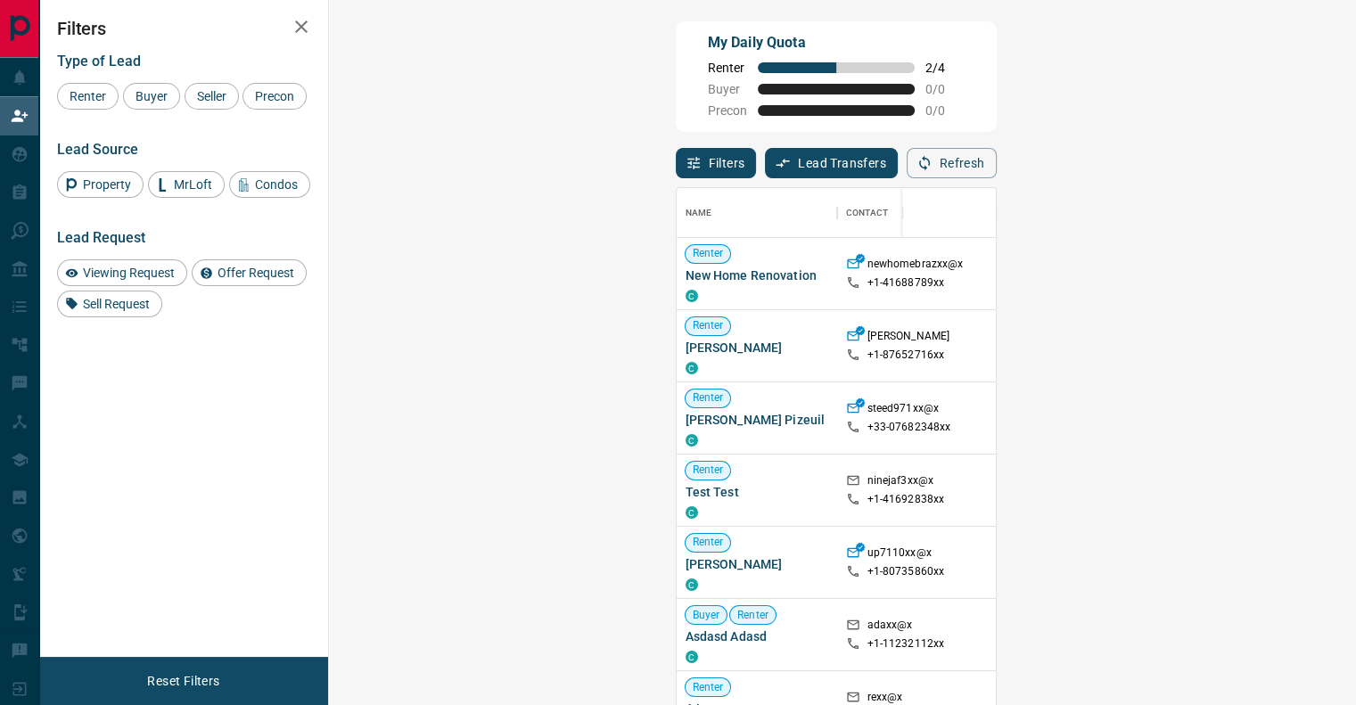
click at [997, 63] on div "My Daily Quota Renter 2 / 4 Buyer 0 / 0 Precon 0 / 0" at bounding box center [836, 76] width 321 height 111
click at [997, 57] on div "My Daily Quota Renter 2 / 4 Buyer 0 / 0 Precon 0 / 0" at bounding box center [836, 76] width 321 height 111
click at [845, 85] on div "My Daily Quota Renter 2 / 4 Buyer 0 / 0 Precon 0 / 0" at bounding box center [836, 76] width 321 height 111
click at [883, 91] on div "My Daily Quota Renter 2 / 4 Buyer 0 / 0 Precon 0 / 0" at bounding box center [836, 76] width 321 height 111
click at [997, 167] on button "Refresh" at bounding box center [952, 163] width 90 height 30
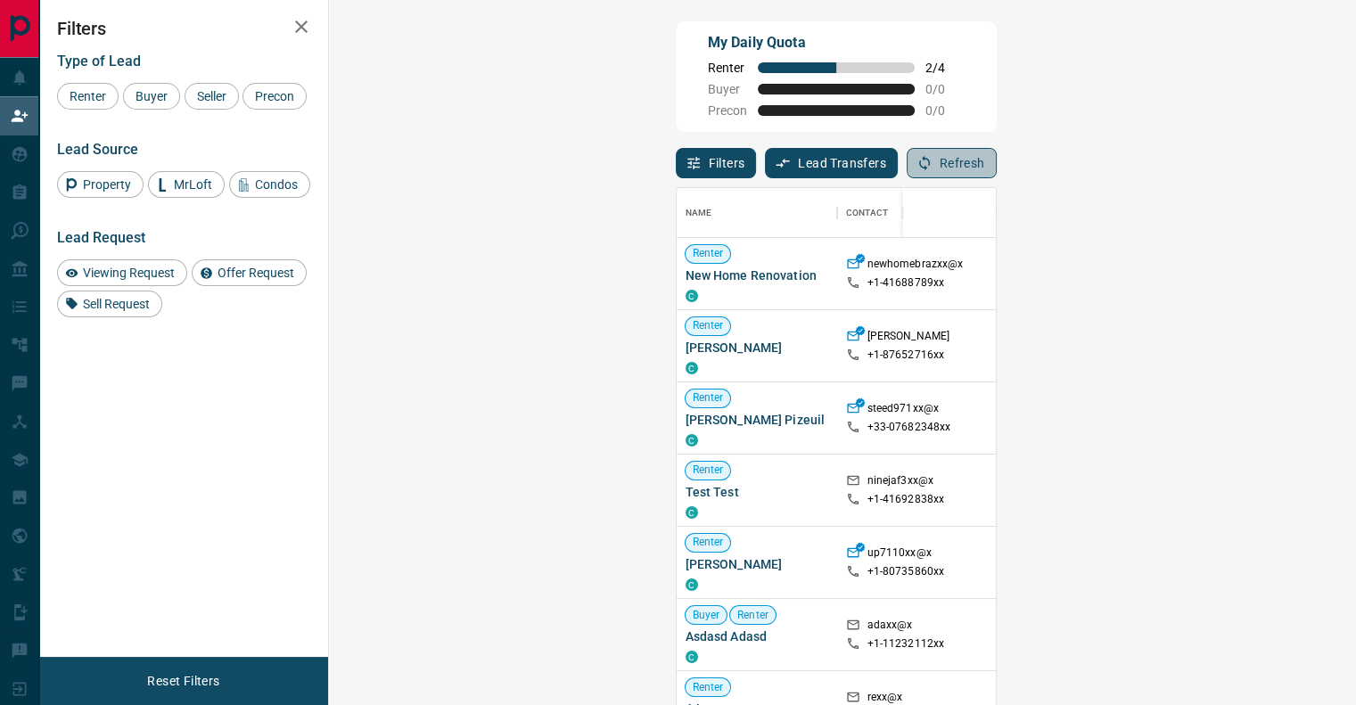
click at [997, 171] on button "Refresh" at bounding box center [952, 163] width 90 height 30
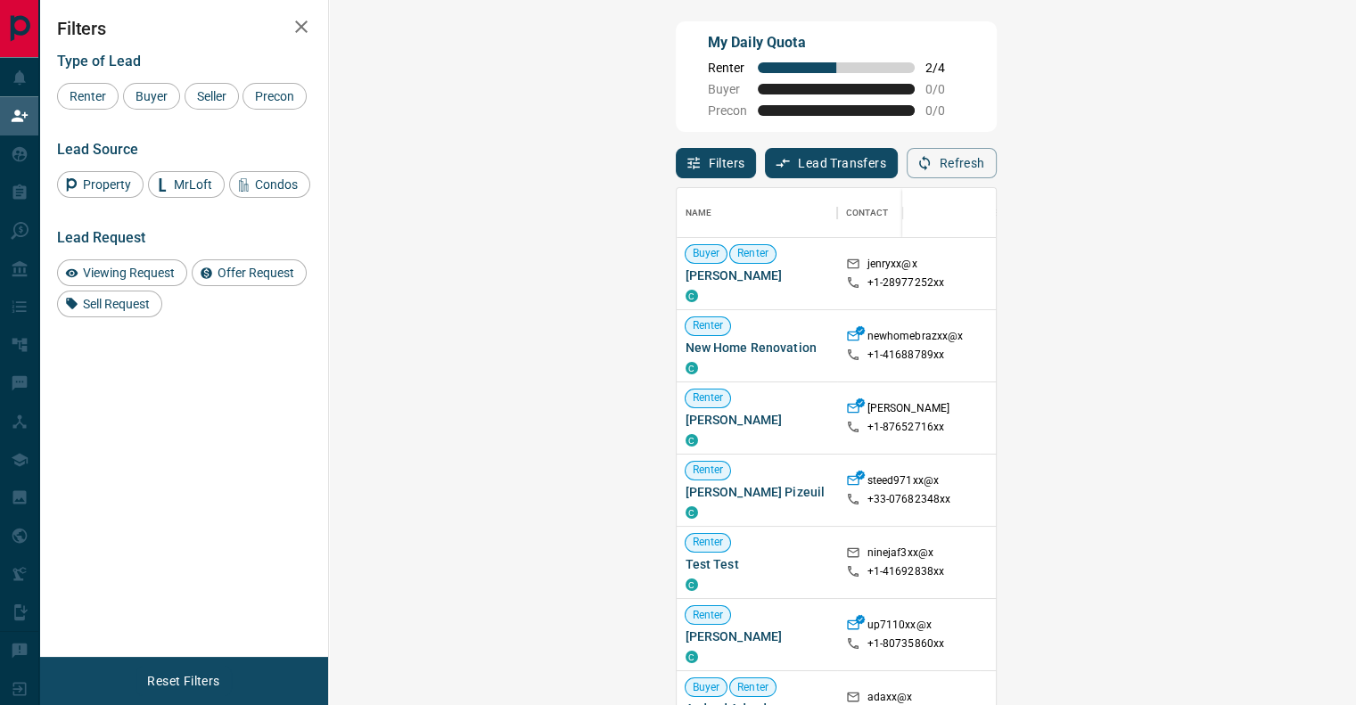
click at [925, 92] on div "My Daily Quota Renter 2 / 4 Buyer 0 / 0 Precon 0 / 0" at bounding box center [836, 76] width 321 height 111
click at [980, 182] on div "Name Contact Search Search Range Location Requests AI Status Recent Opportuniti…" at bounding box center [836, 451] width 321 height 546
click at [997, 158] on button "Refresh" at bounding box center [952, 163] width 90 height 30
click at [702, 105] on div "My Daily Quota Renter 2 / 4 Buyer 0 / 0 Precon 0 / 0" at bounding box center [836, 76] width 321 height 111
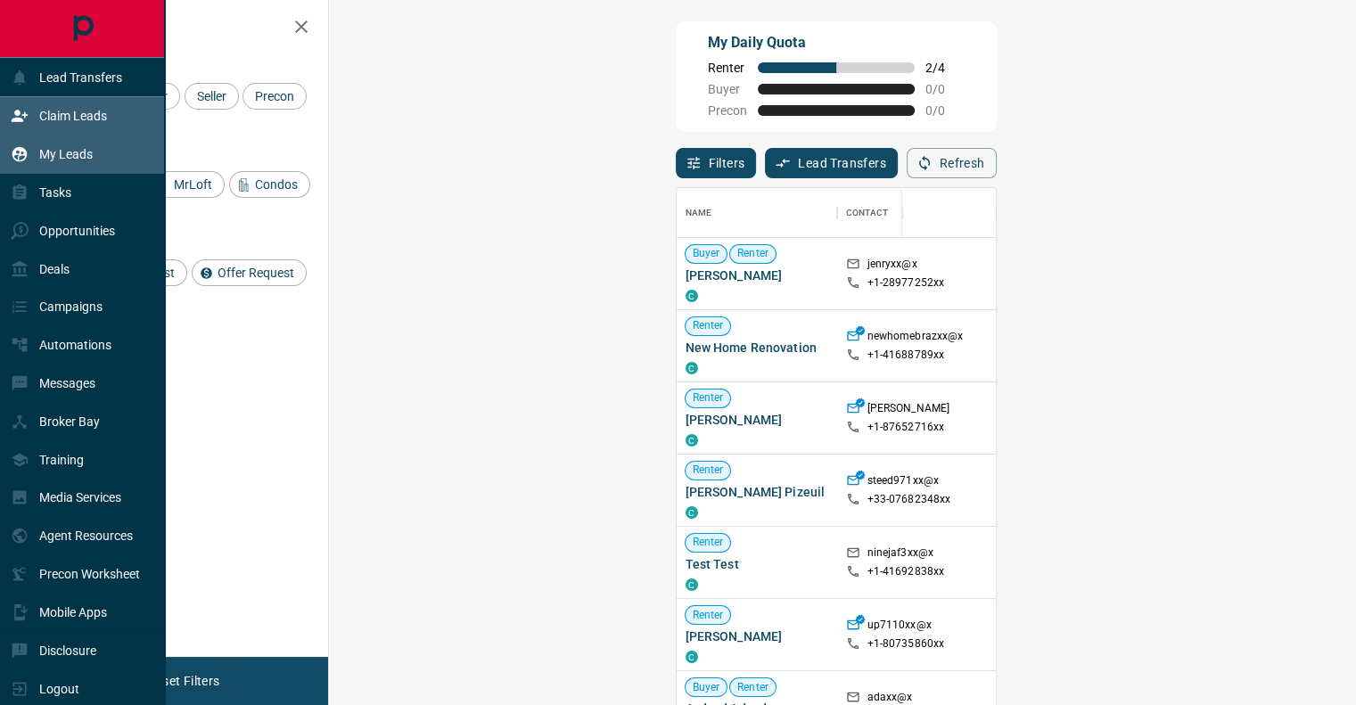
click at [65, 156] on p "My Leads" at bounding box center [65, 154] width 53 height 14
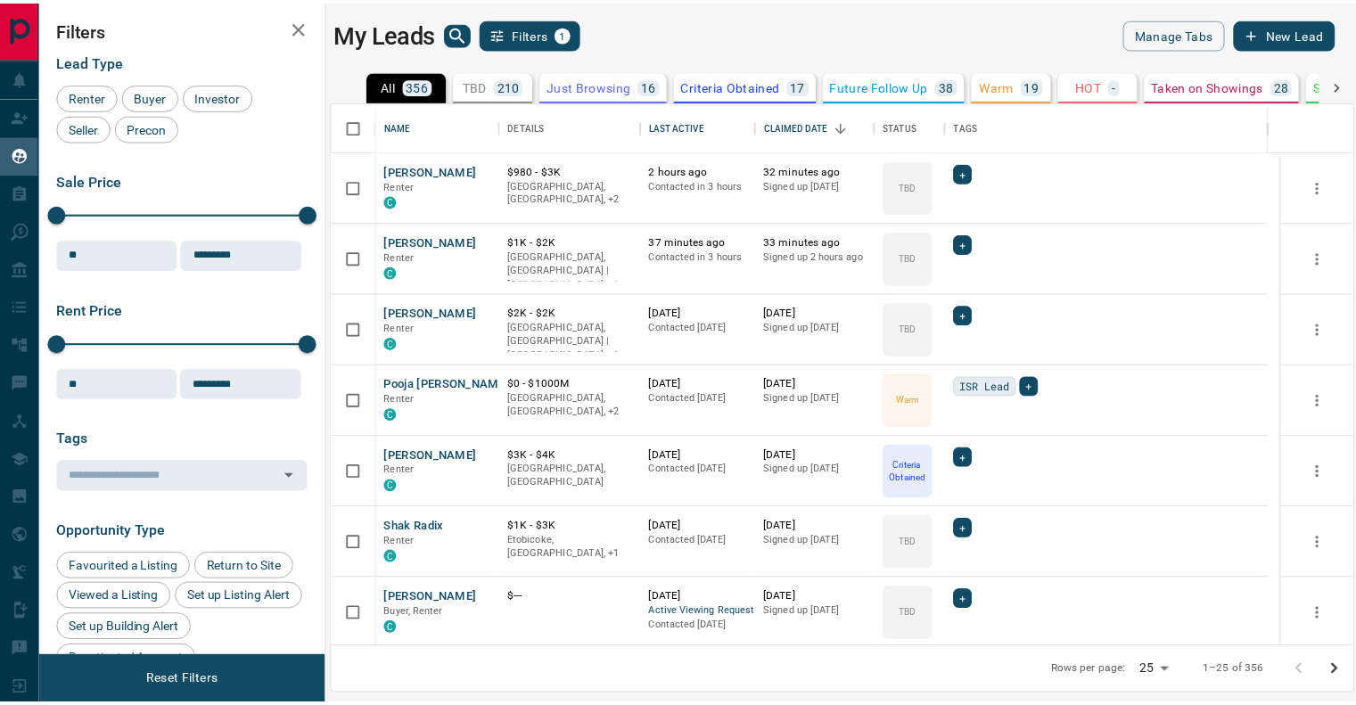
scroll to position [532, 1019]
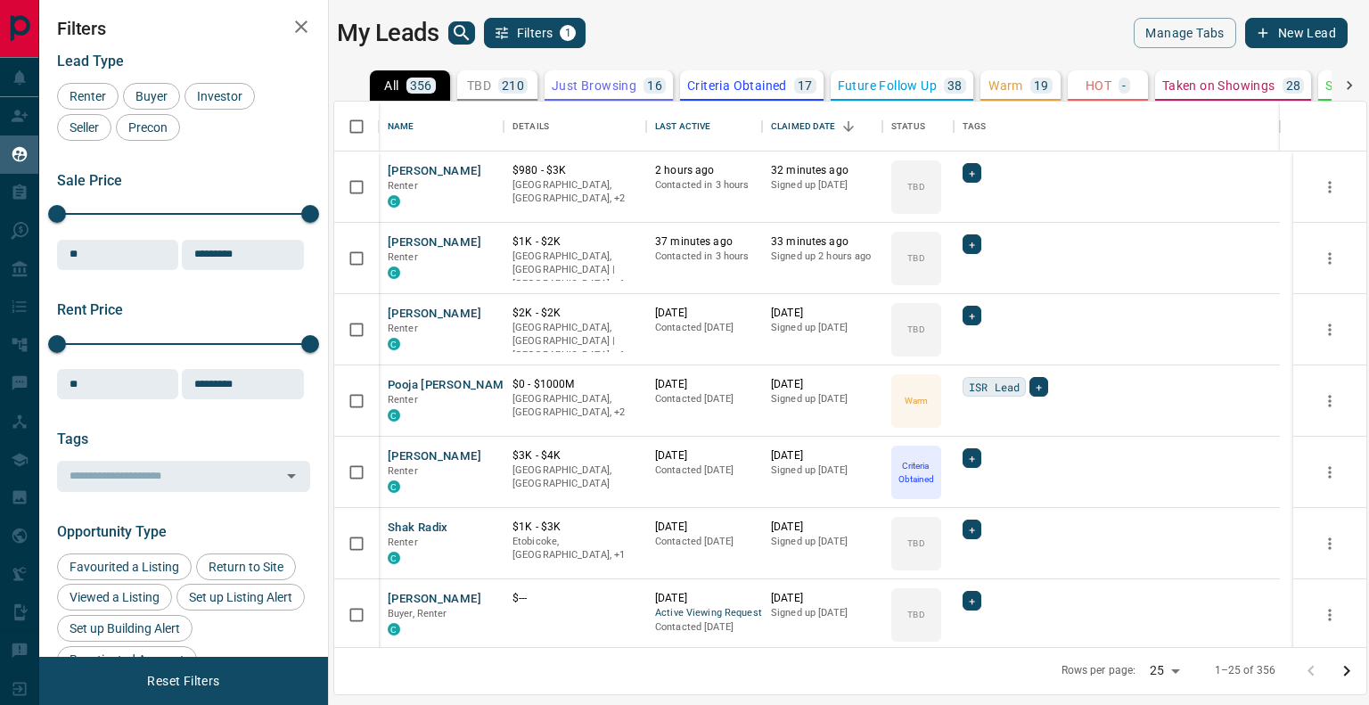
click at [779, 14] on div "My Leads Filters 1 Manage Tabs New Lead All 356 TBD 210 Do Not Contact - Not Re…" at bounding box center [704, 341] width 1330 height 683
click at [827, 122] on div "Claimed Date" at bounding box center [803, 127] width 65 height 50
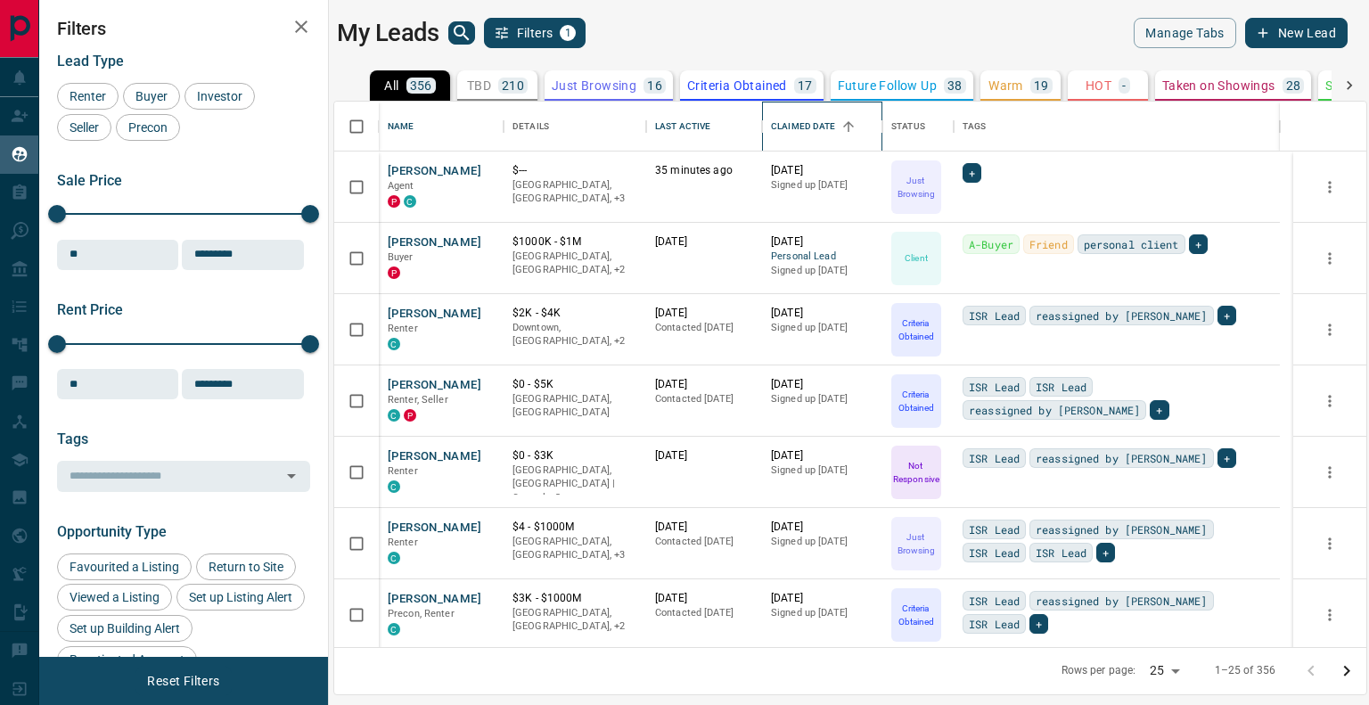
click at [826, 126] on div "Claimed Date" at bounding box center [803, 127] width 65 height 50
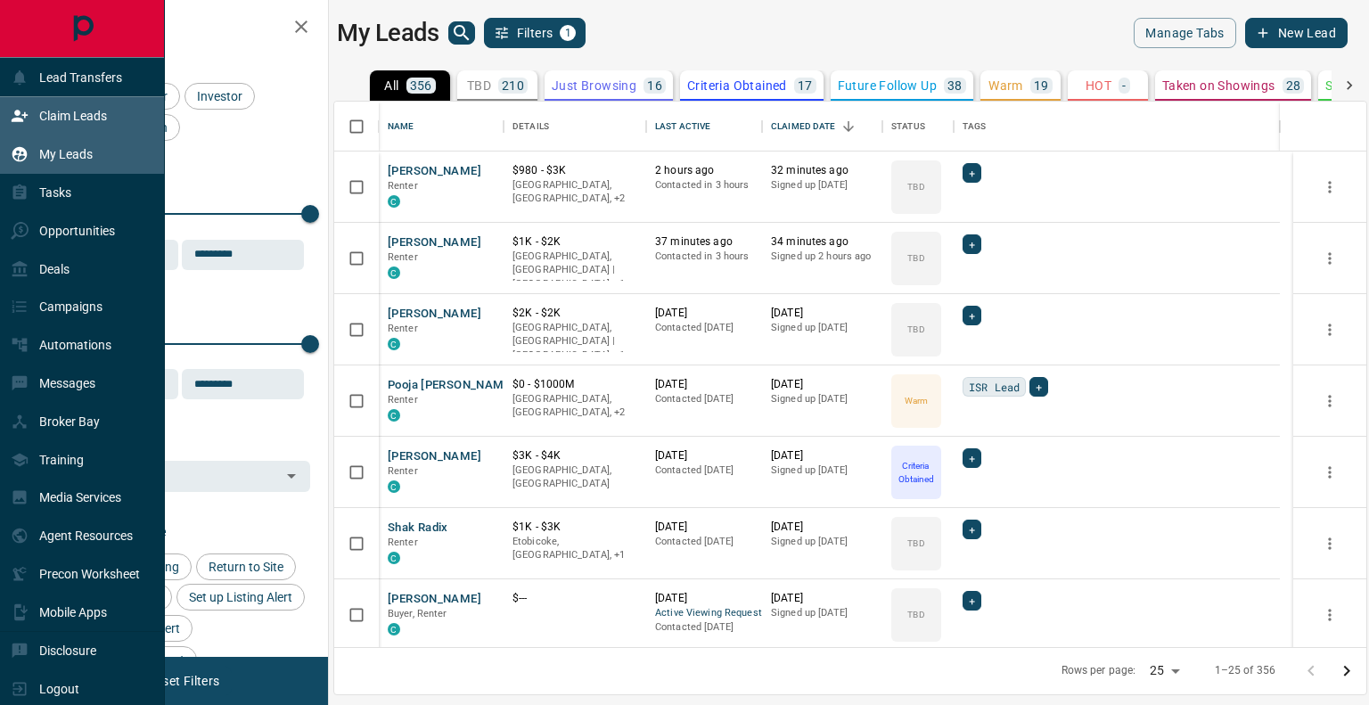
click at [53, 108] on div "Claim Leads" at bounding box center [59, 116] width 96 height 29
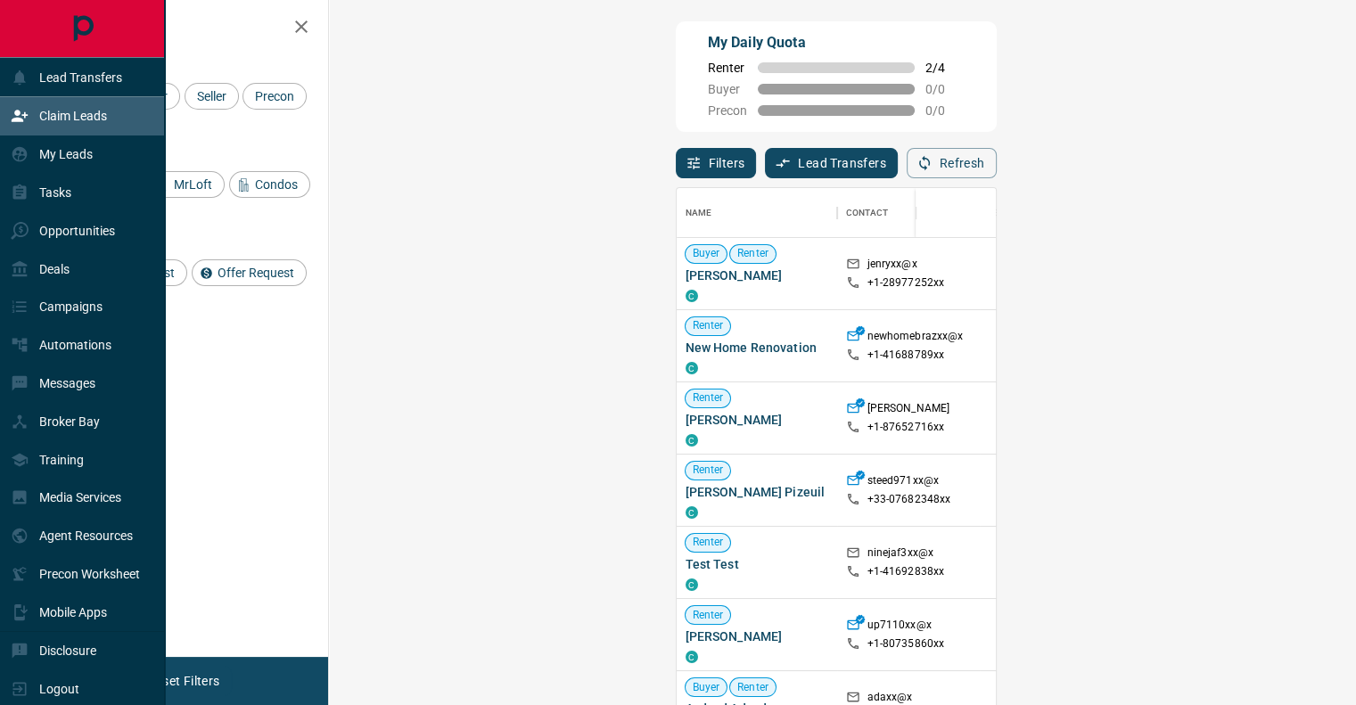
scroll to position [522, 974]
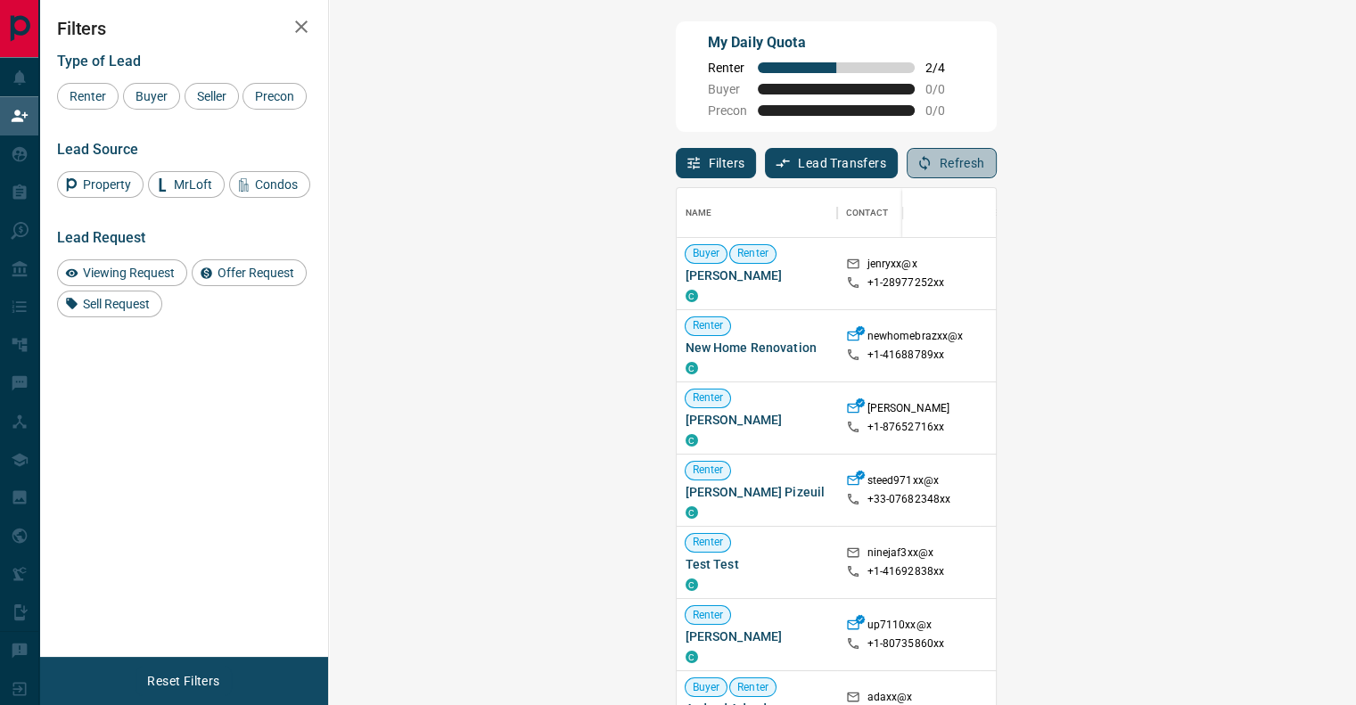
click at [997, 174] on button "Refresh" at bounding box center [952, 163] width 90 height 30
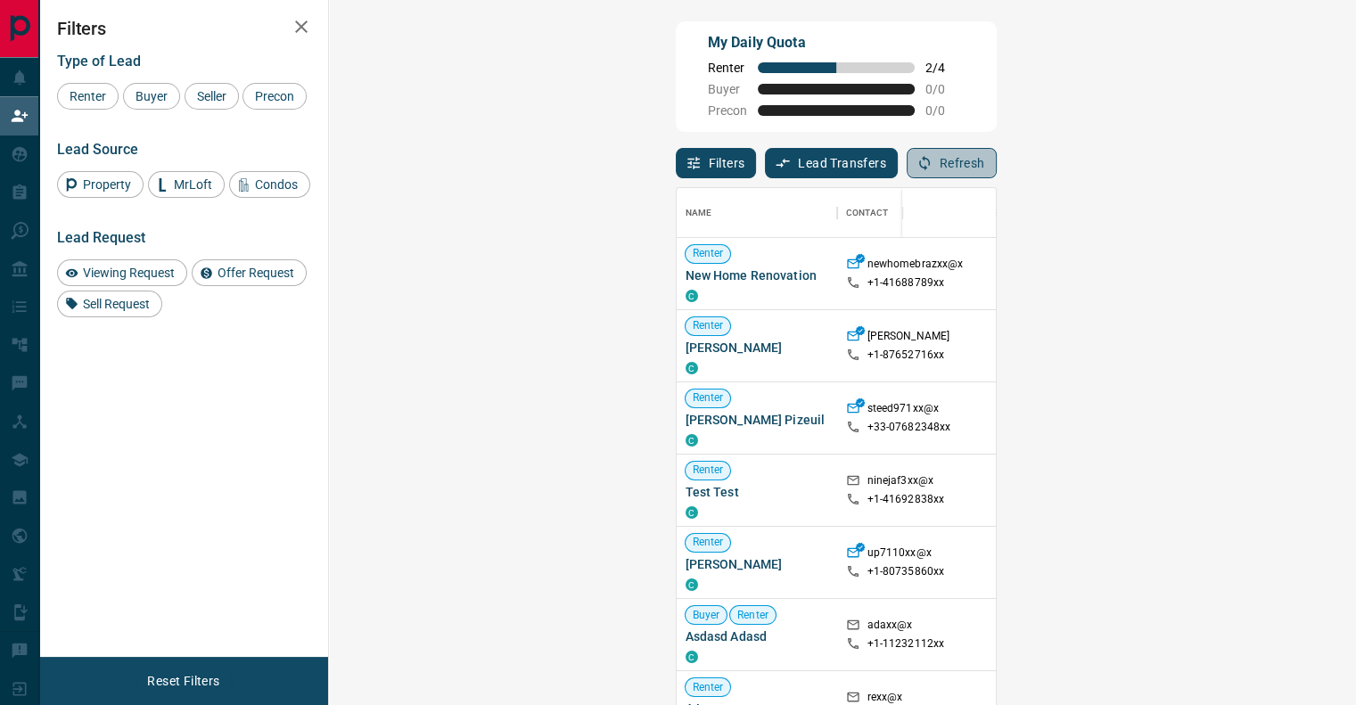
click at [997, 161] on button "Refresh" at bounding box center [952, 163] width 90 height 30
click at [827, 139] on div "Filters Lead Transfers 0 Refresh" at bounding box center [836, 155] width 321 height 46
click at [953, 167] on div "Filters Lead Transfers 0 Refresh" at bounding box center [836, 155] width 321 height 46
click at [997, 166] on button "Refresh" at bounding box center [952, 163] width 90 height 30
click at [752, 155] on div "Filters Lead Transfers 0 Refresh" at bounding box center [836, 155] width 321 height 46
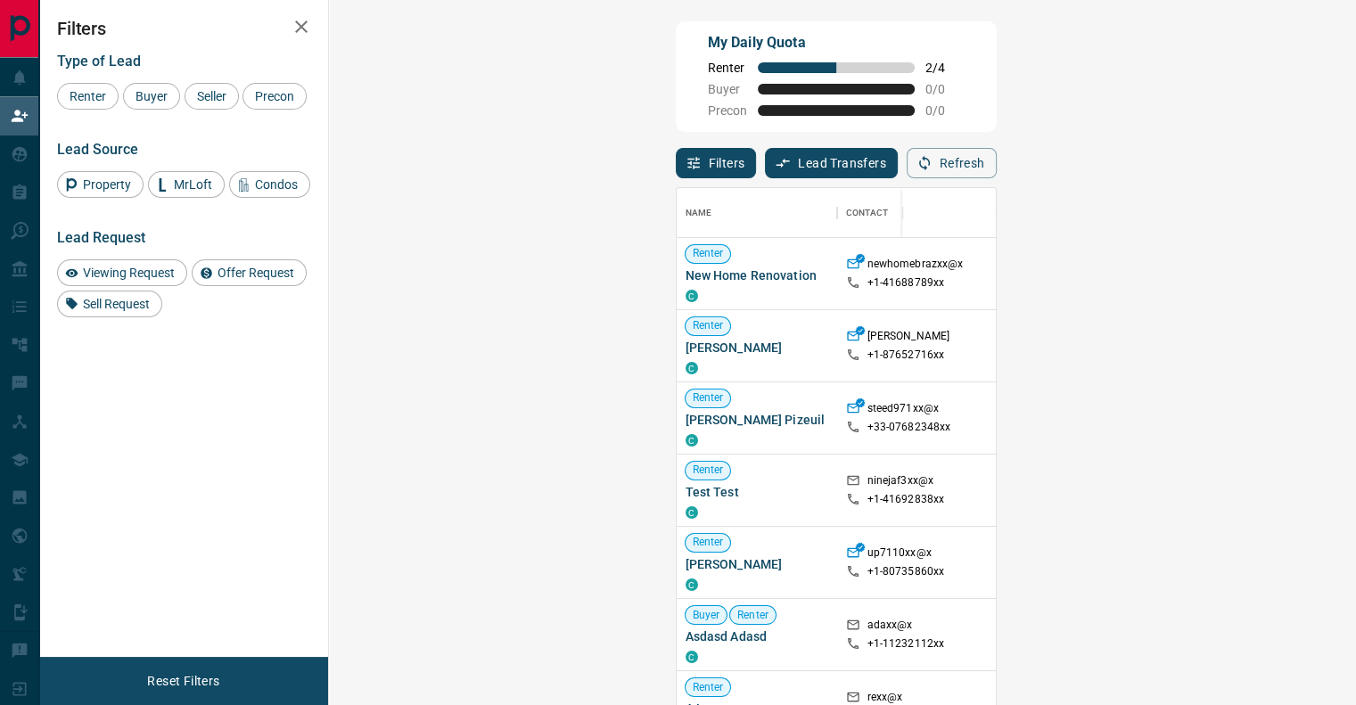
click at [793, 152] on div "Filters Lead Transfers 0 Refresh" at bounding box center [836, 155] width 321 height 46
